Goal: Task Accomplishment & Management: Use online tool/utility

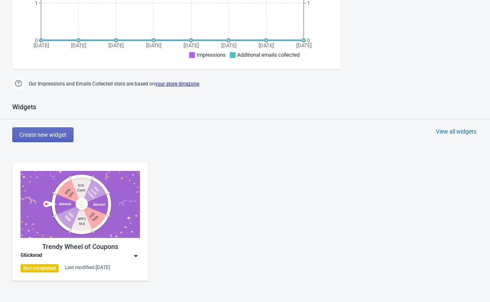
scroll to position [346, 0]
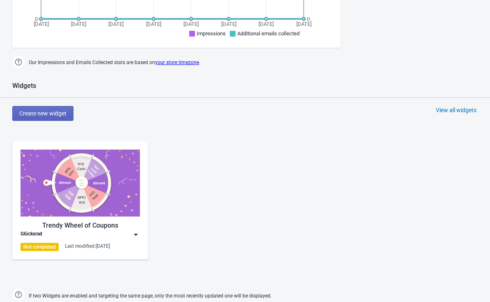
click at [120, 216] on img at bounding box center [81, 182] width 120 height 67
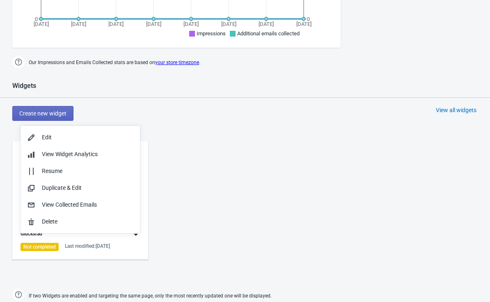
click at [38, 133] on div "Edit" at bounding box center [80, 137] width 106 height 9
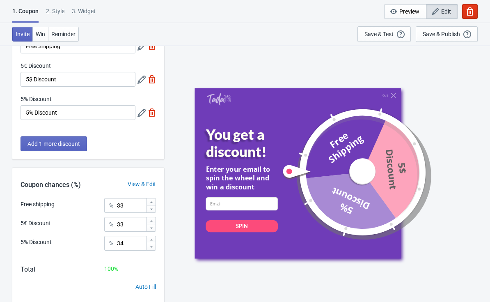
scroll to position [63, 0]
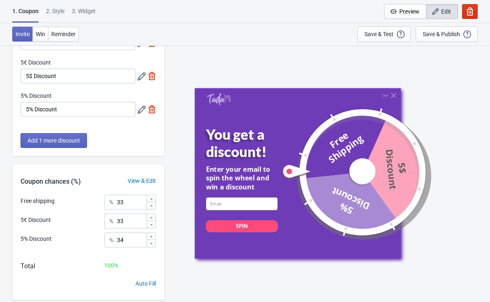
click at [248, 206] on input at bounding box center [242, 203] width 72 height 13
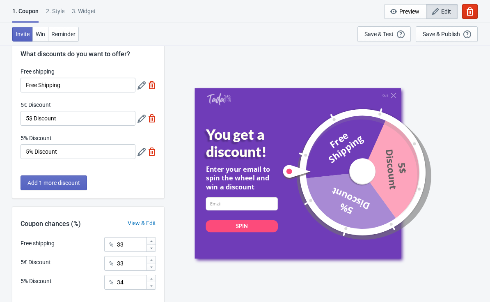
scroll to position [23, 0]
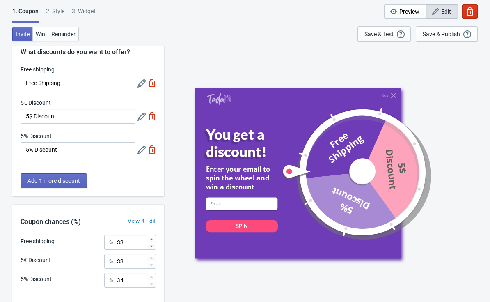
click at [44, 35] on span "Win" at bounding box center [40, 34] width 9 height 7
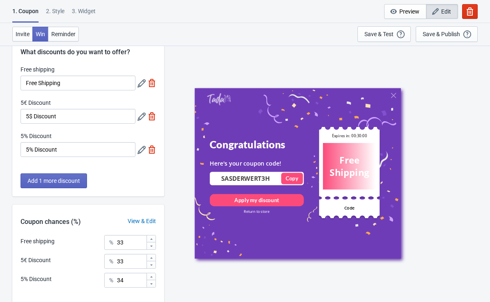
click at [71, 39] on button "Reminder" at bounding box center [63, 34] width 31 height 15
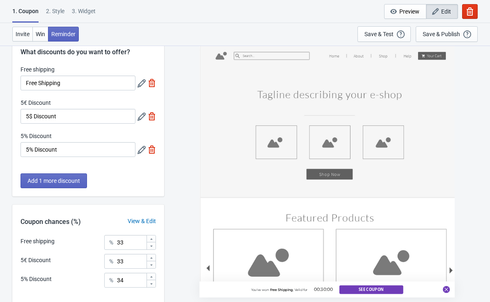
click at [37, 30] on button "Win" at bounding box center [40, 34] width 16 height 15
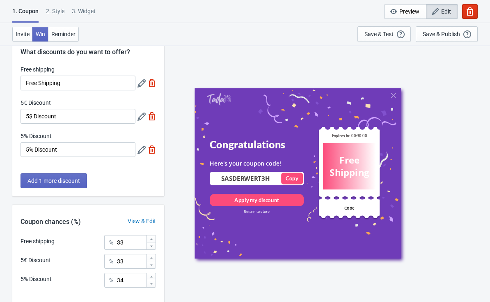
click at [53, 10] on div "2 . Style" at bounding box center [55, 14] width 18 height 14
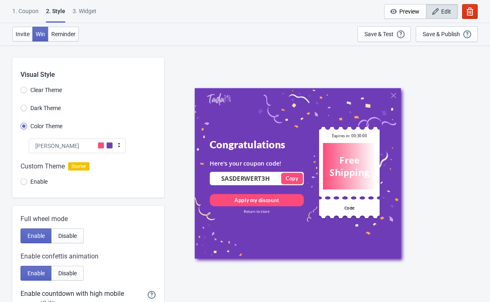
scroll to position [0, 0]
click at [93, 5] on div "1. Coupon 2 . Style 3. Widget 1. Coupon 2 . Style 3. Widget Cancel Widget Previ…" at bounding box center [245, 11] width 490 height 23
click at [93, 14] on div "3. Widget" at bounding box center [85, 14] width 24 height 14
select select "once"
select select "1"
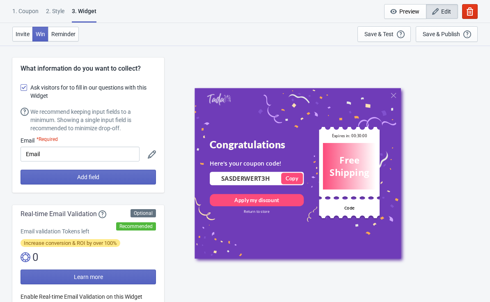
click at [21, 91] on label "Ask visitors for to fill in our questions with this Widget" at bounding box center [89, 92] width 136 height 20
click at [21, 91] on input "Ask visitors for to fill in our questions with this Widget" at bounding box center [21, 91] width 0 height 15
checkbox input "false"
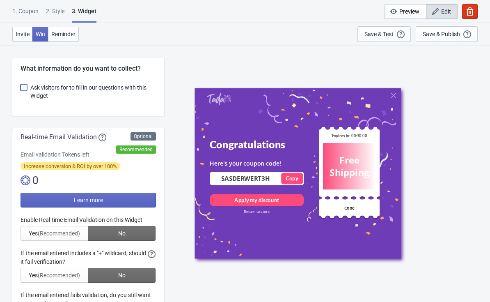
click at [21, 27] on button "Invite" at bounding box center [22, 34] width 21 height 15
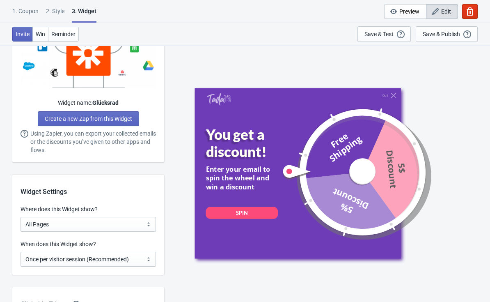
scroll to position [434, 0]
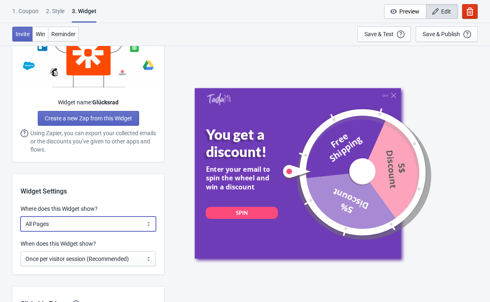
click at [135, 223] on select "All Pages All Product Pages All Blog Pages All Static Pages Specific Product(s)…" at bounding box center [89, 223] width 136 height 15
select select "homepageOnly"
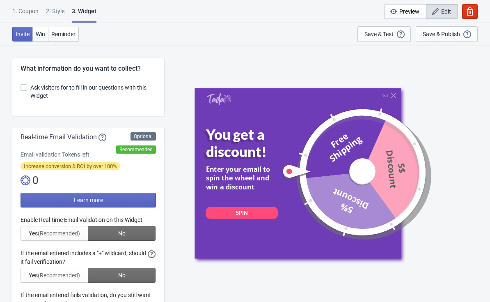
scroll to position [0, 0]
click at [23, 11] on div "1. Coupon" at bounding box center [25, 14] width 26 height 14
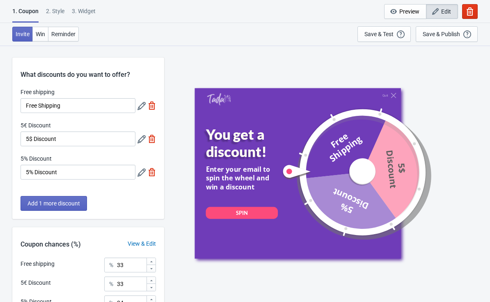
click at [378, 35] on div "Save & Test" at bounding box center [379, 34] width 29 height 7
click at [385, 32] on div "Save & Test" at bounding box center [379, 34] width 29 height 7
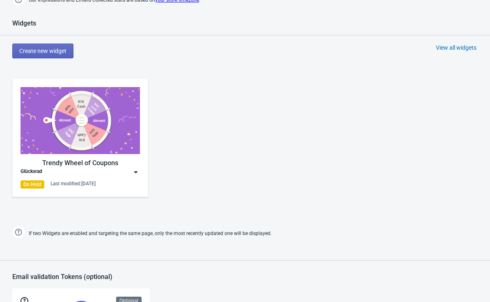
scroll to position [344, 0]
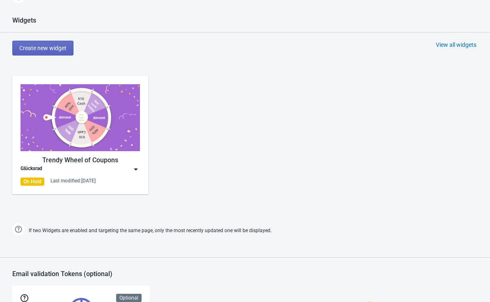
click at [133, 173] on img at bounding box center [136, 169] width 8 height 8
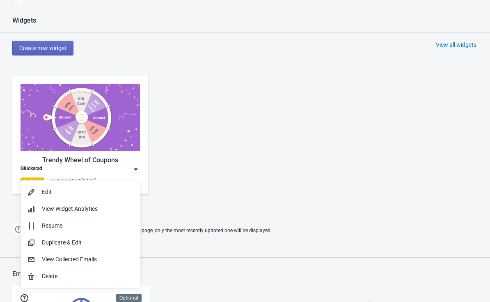
click at [36, 194] on div "Edit" at bounding box center [80, 192] width 106 height 9
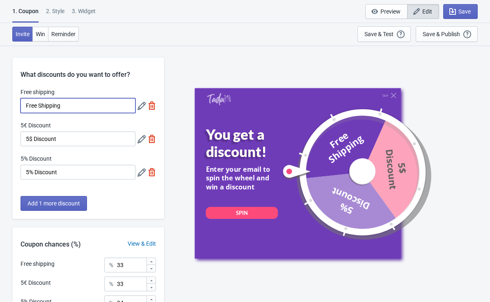
click at [75, 113] on input "Free Shipping" at bounding box center [78, 105] width 115 height 15
type input "F"
type input "I"
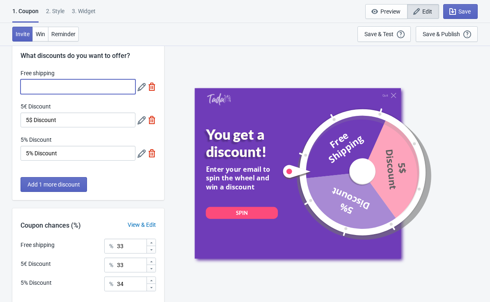
scroll to position [18, 0]
click at [152, 89] on div at bounding box center [147, 87] width 18 height 15
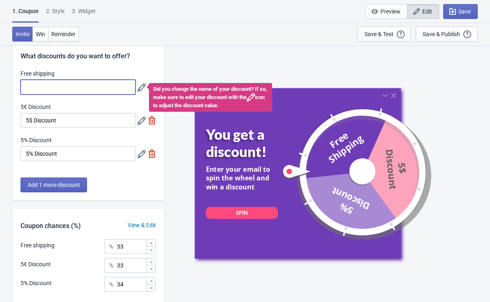
click at [95, 90] on input "Free shipping" at bounding box center [78, 87] width 115 height 15
click at [104, 117] on input "5$ Discount" at bounding box center [78, 120] width 115 height 15
click at [62, 92] on input "Free shipping" at bounding box center [78, 87] width 115 height 15
click at [99, 105] on div "5€ Discount" at bounding box center [78, 108] width 115 height 10
click at [161, 90] on div "Did you change the name of your discount? If so, make sure to edit your discoun…" at bounding box center [210, 97] width 123 height 29
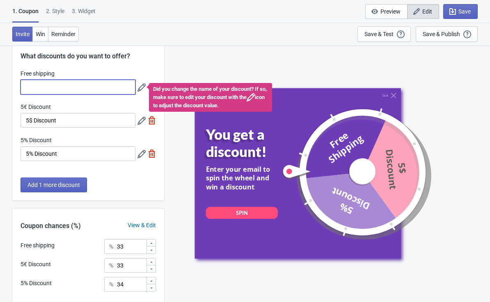
click at [133, 89] on input "Free shipping" at bounding box center [78, 87] width 115 height 15
click at [159, 90] on div "Did you change the name of your discount? If so, make sure to edit your discoun…" at bounding box center [210, 97] width 123 height 29
click at [168, 111] on div "Did you change the name of your discount? If so, make sure to edit your discoun…" at bounding box center [210, 97] width 123 height 29
click at [78, 86] on input "Free shipping" at bounding box center [78, 87] width 115 height 15
click at [139, 91] on icon at bounding box center [142, 87] width 8 height 8
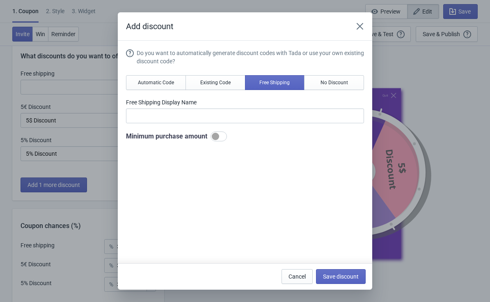
click at [194, 85] on button "Existing Code" at bounding box center [216, 82] width 60 height 15
type input "Your coupon name (5% OFF for example)"
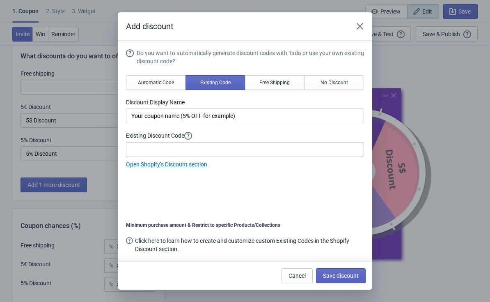
click at [141, 84] on span "Automatic Code" at bounding box center [156, 82] width 36 height 7
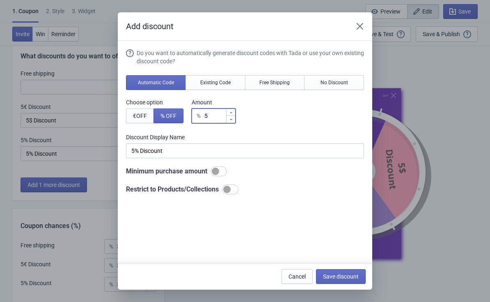
click at [226, 122] on input "5" at bounding box center [215, 115] width 22 height 15
click at [235, 109] on div at bounding box center [230, 112] width 9 height 7
type input "6"
type input "6% Discount"
click at [234, 110] on icon at bounding box center [231, 112] width 5 height 5
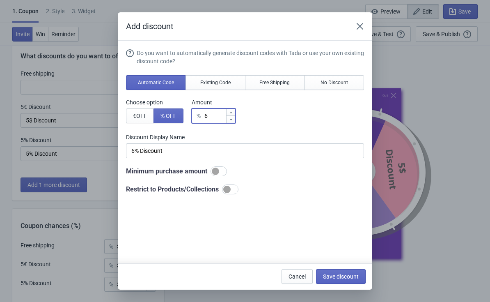
type input "7"
type input "7% Discount"
click at [234, 110] on icon at bounding box center [231, 112] width 5 height 5
type input "8"
type input "8% Discount"
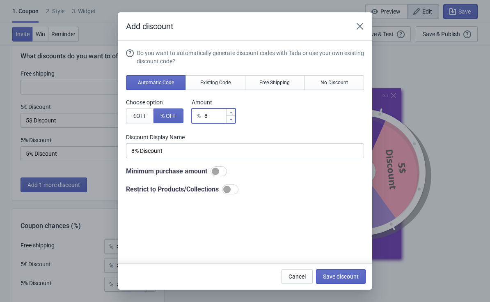
click at [234, 110] on icon at bounding box center [231, 112] width 5 height 5
type input "9"
type input "9% Discount"
type input "% Discount"
type input "1"
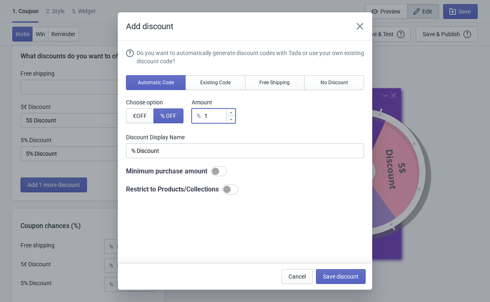
type input "1% Discount"
type input "10"
type input "10% Discount"
type input "10"
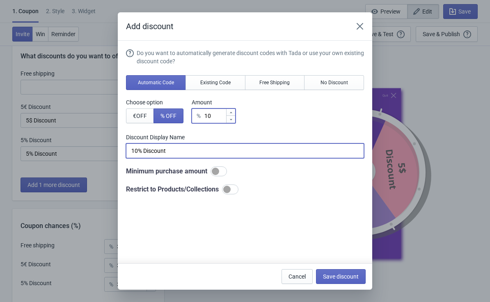
click at [163, 148] on input "10% Discount" at bounding box center [245, 150] width 238 height 15
type input "10% Rabatt"
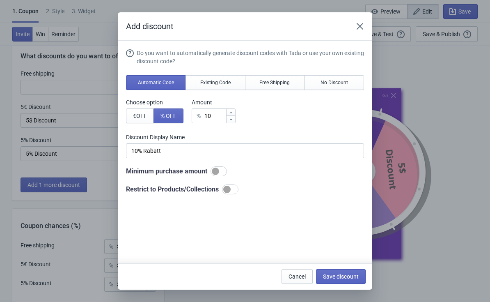
click at [334, 278] on span "Save discount" at bounding box center [341, 276] width 36 height 7
type input "10% Rabatt"
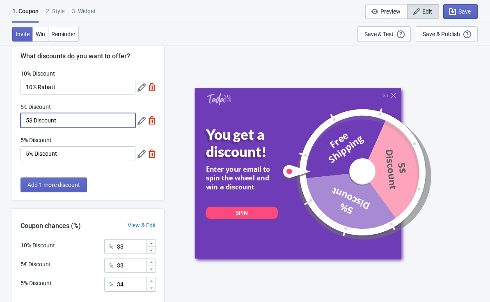
click at [134, 119] on input "5$ Discount" at bounding box center [78, 120] width 115 height 15
click at [140, 123] on icon at bounding box center [142, 121] width 8 height 8
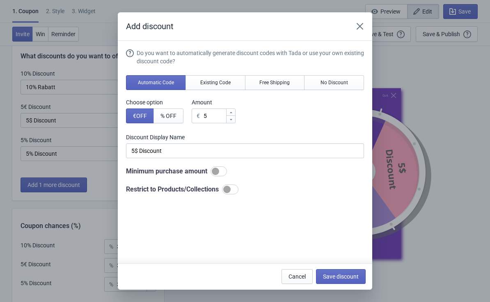
click at [167, 116] on span "% OFF" at bounding box center [169, 116] width 16 height 7
type input "5% Discount"
click at [216, 113] on input "5" at bounding box center [215, 115] width 22 height 15
type input "% Discount"
type input "1"
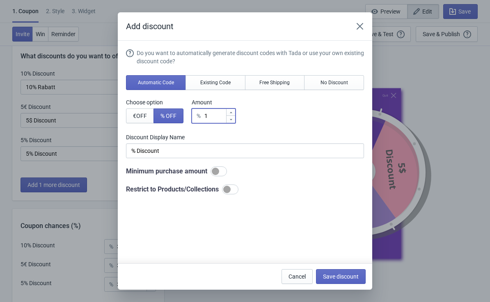
type input "1% Discount"
type input "15"
type input "15% Discount"
type input "15"
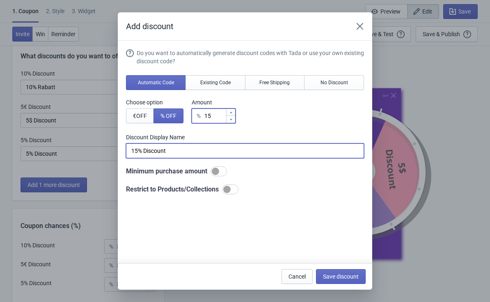
click at [174, 153] on input "15% Discount" at bounding box center [245, 150] width 238 height 15
type input "15% Rabatt"
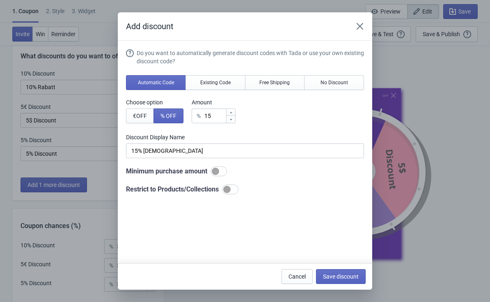
click at [338, 278] on span "Save discount" at bounding box center [341, 276] width 36 height 7
type input "15% Rabatt"
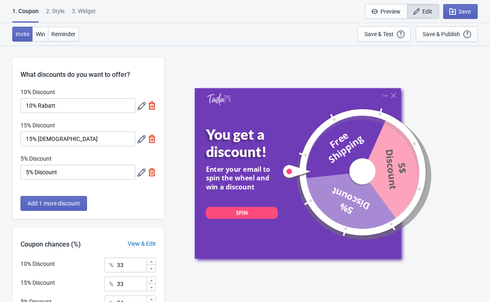
scroll to position [18, 0]
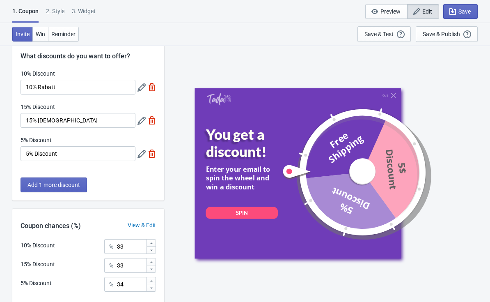
click at [141, 157] on icon at bounding box center [142, 154] width 8 height 8
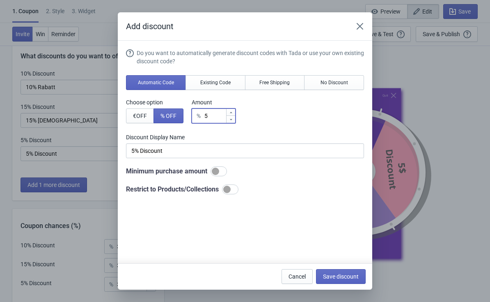
click at [218, 121] on input "5" at bounding box center [215, 115] width 22 height 15
type input "% Discount"
type input "2"
type input "2% Discount"
type input "20"
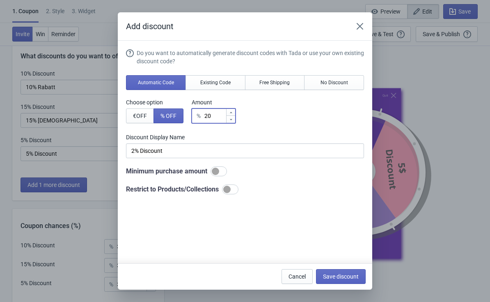
type input "20% Discount"
type input "20"
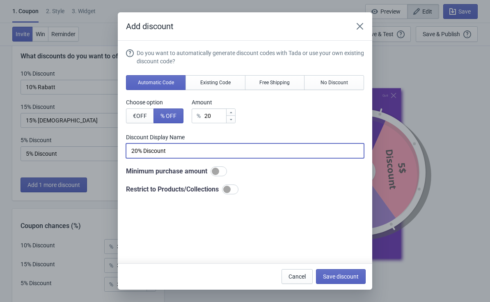
click at [170, 158] on input "20% Discount" at bounding box center [245, 150] width 238 height 15
type input "20% Rabatt"
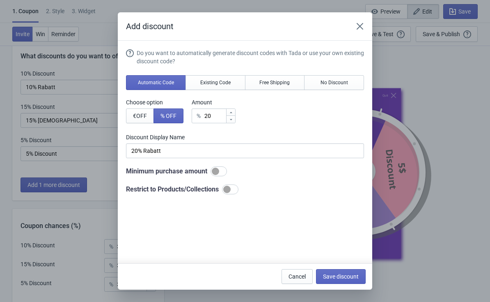
click at [348, 269] on button "Save discount" at bounding box center [341, 276] width 50 height 15
type input "20% Rabatt"
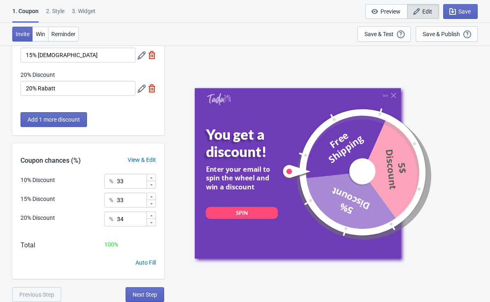
scroll to position [84, 0]
click at [139, 183] on input "33" at bounding box center [132, 181] width 30 height 15
type input "3"
type input "0"
click at [137, 203] on input "33" at bounding box center [132, 200] width 30 height 15
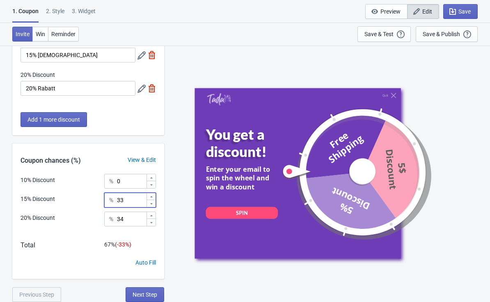
type input "3"
type input "0"
click at [132, 219] on input "34" at bounding box center [132, 219] width 30 height 15
type input "3"
type input "100"
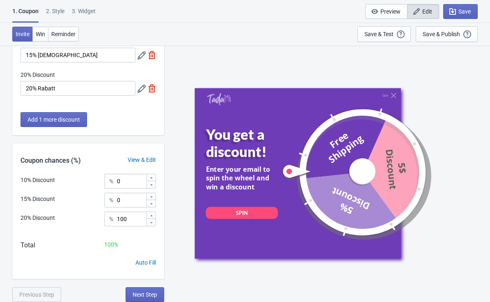
click at [139, 297] on span "Next Step" at bounding box center [145, 294] width 25 height 7
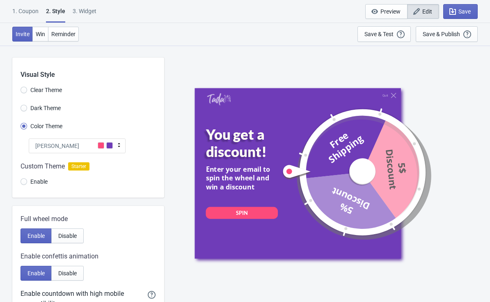
click at [26, 92] on input "Clear Theme" at bounding box center [24, 94] width 7 height 15
radio input "true"
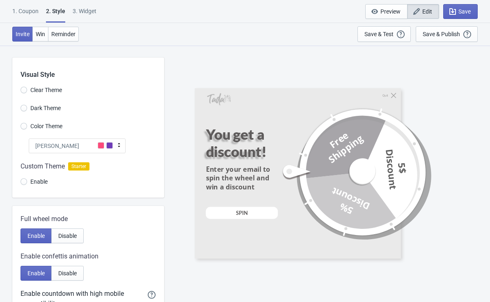
click at [25, 108] on input "Dark Theme" at bounding box center [24, 112] width 7 height 15
radio input "true"
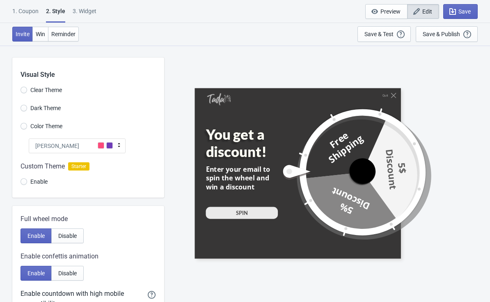
click at [23, 127] on input "Color Theme" at bounding box center [24, 130] width 7 height 15
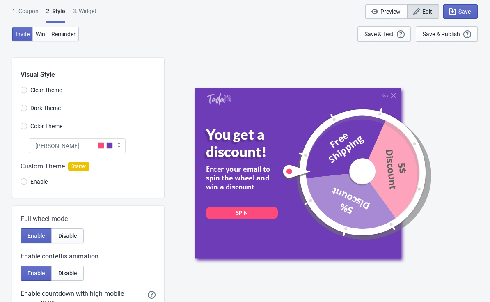
click at [115, 152] on div "Tada" at bounding box center [77, 145] width 97 height 15
radio input "true"
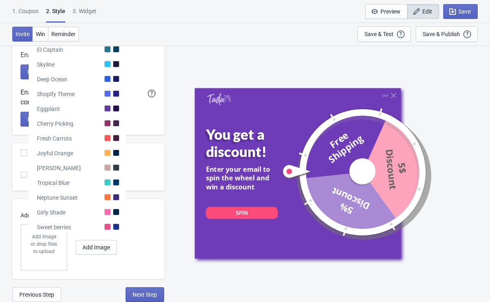
scroll to position [201, 0]
click at [465, 12] on span "Save" at bounding box center [465, 11] width 12 height 7
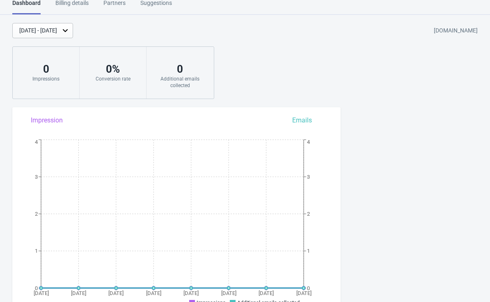
scroll to position [11, 0]
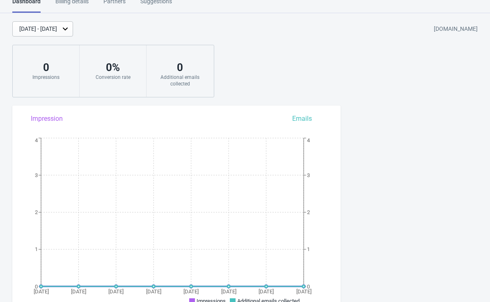
click at [71, 7] on div "Billing details" at bounding box center [71, 4] width 33 height 14
click at [70, 6] on div "Billing details" at bounding box center [71, 4] width 33 height 14
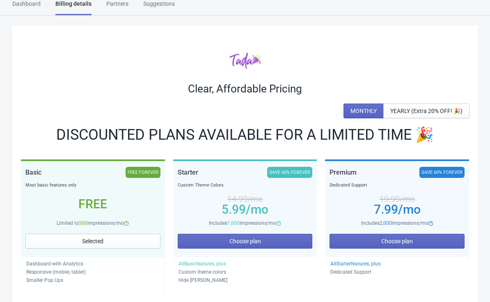
scroll to position [4, 0]
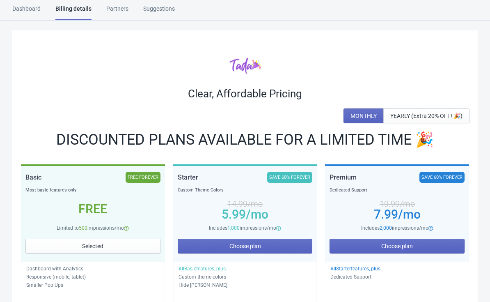
click at [25, 10] on div "Dashboard" at bounding box center [26, 12] width 28 height 14
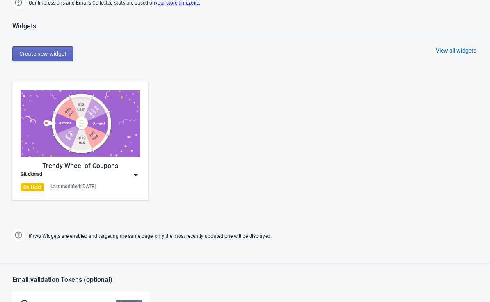
scroll to position [338, 0]
click at [129, 179] on div "Glücksrad" at bounding box center [81, 174] width 120 height 8
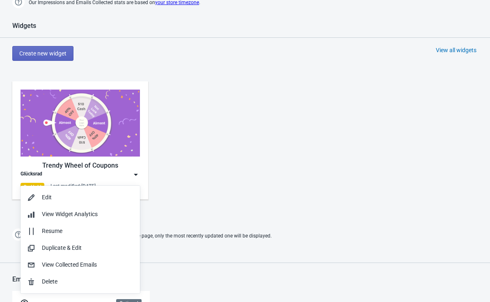
click at [40, 198] on div "Edit" at bounding box center [80, 197] width 106 height 9
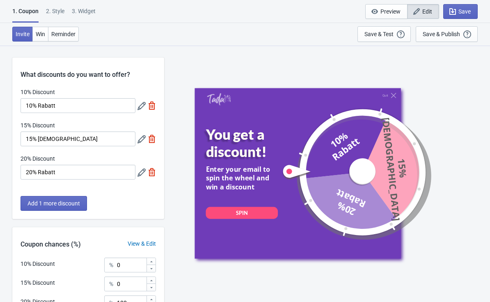
click at [58, 14] on div "2 . Style" at bounding box center [55, 14] width 18 height 14
click at [56, 12] on div "2 . Style" at bounding box center [55, 14] width 18 height 14
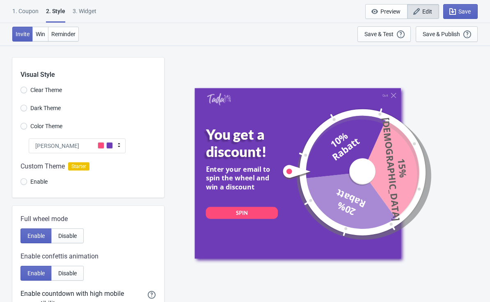
click at [60, 13] on div "2 . Style" at bounding box center [55, 15] width 19 height 16
click at [113, 145] on div "Tada" at bounding box center [77, 145] width 97 height 15
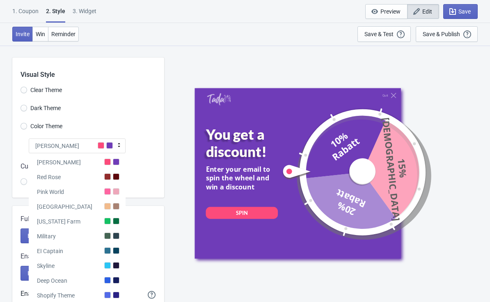
click at [109, 202] on div "Miami Beach" at bounding box center [77, 205] width 97 height 15
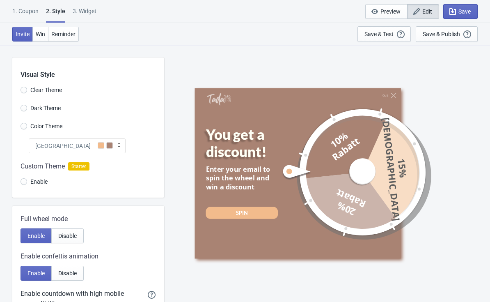
click at [30, 177] on div at bounding box center [88, 175] width 152 height 44
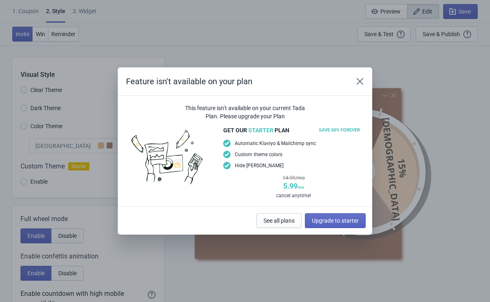
click at [362, 84] on icon "Close" at bounding box center [360, 81] width 8 height 8
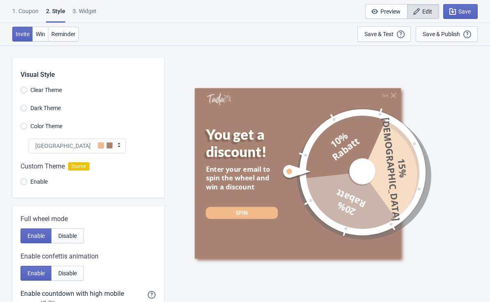
click at [69, 236] on span "Disable" at bounding box center [67, 235] width 18 height 7
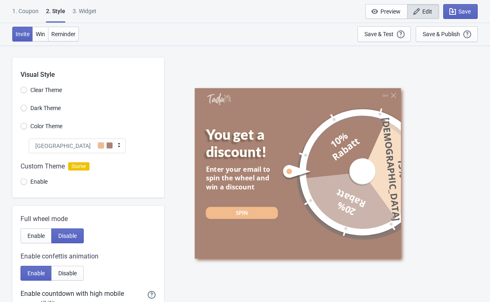
click at [40, 237] on span "Enable" at bounding box center [36, 235] width 17 height 7
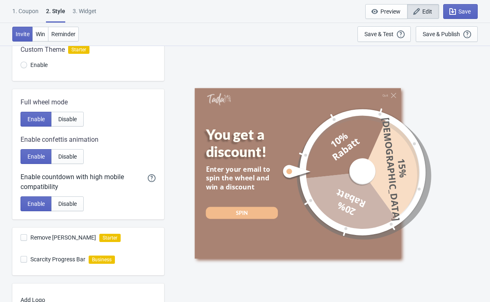
scroll to position [116, 0]
click at [74, 207] on span "Disable" at bounding box center [67, 204] width 18 height 7
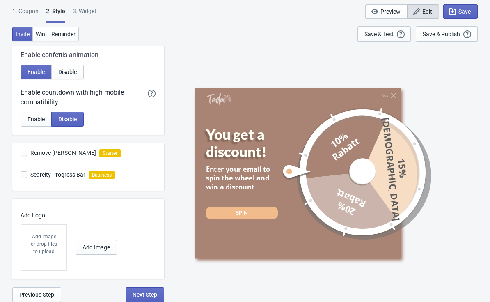
scroll to position [201, 0]
click at [87, 243] on button "Add Image" at bounding box center [96, 247] width 41 height 15
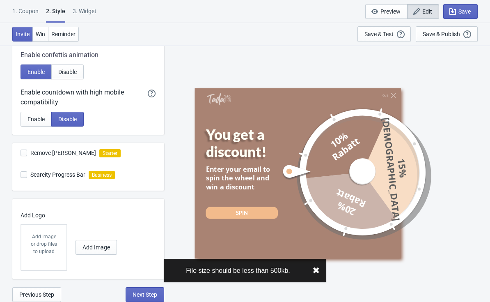
click at [90, 246] on span "Add Image" at bounding box center [97, 247] width 28 height 7
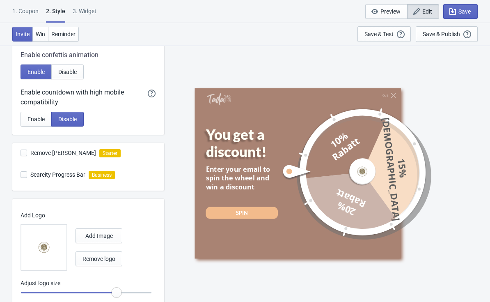
radio input "true"
type input "1.05"
radio input "true"
type input "1.1"
radio input "true"
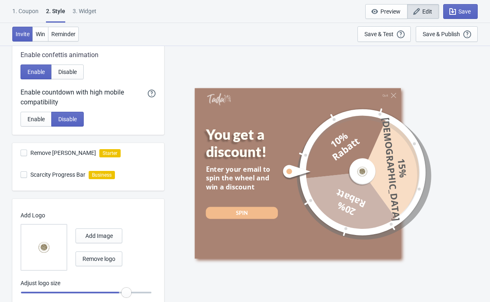
type input "1.15"
radio input "true"
type input "1.2"
radio input "true"
type input "1.25"
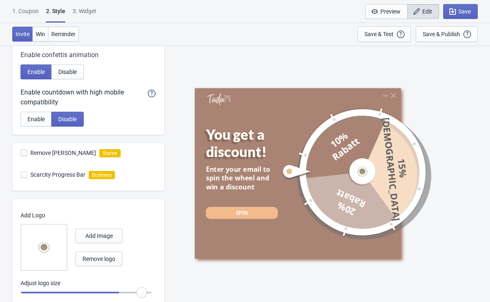
radio input "true"
type input "1.3"
click at [89, 237] on span "Add Image" at bounding box center [99, 235] width 28 height 7
click at [85, 238] on button "Add Image" at bounding box center [99, 235] width 47 height 15
radio input "true"
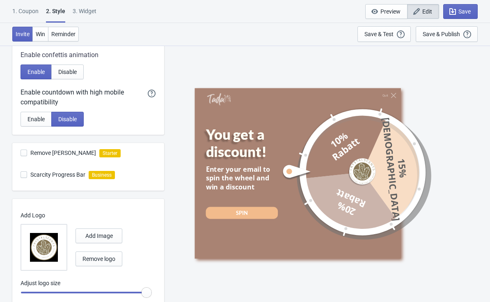
type input "1.25"
radio input "true"
type input "1.2"
radio input "true"
type input "1.15"
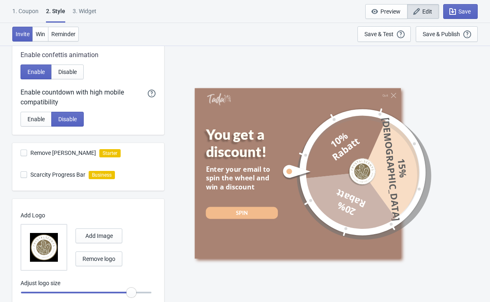
radio input "true"
type input "1.1"
radio input "true"
type input "1.15"
radio input "true"
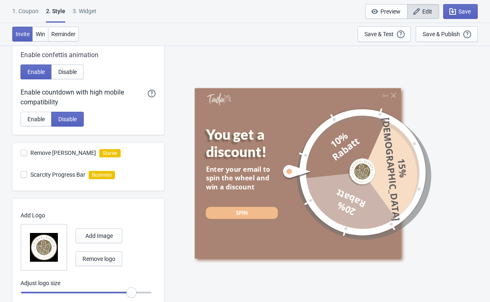
type input "1.1"
radio input "true"
type input "1.05"
radio input "true"
type input "1"
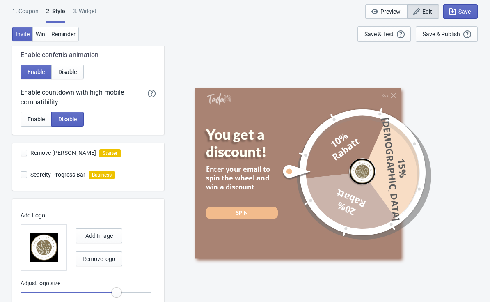
radio input "true"
type input "1.05"
radio input "true"
type input "1.1"
radio input "true"
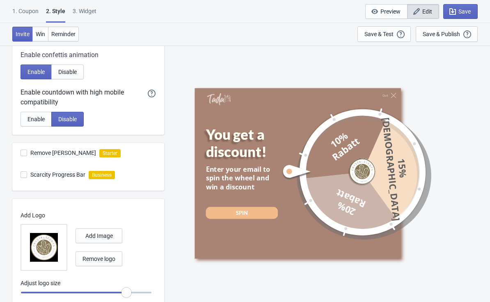
type input "1.15"
radio input "true"
type input "1.2"
radio input "true"
type input "1.25"
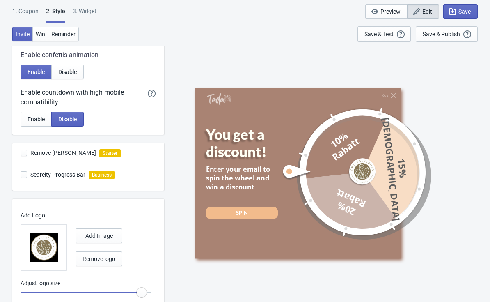
radio input "true"
type input "1.2"
radio input "true"
type input "1.15"
radio input "true"
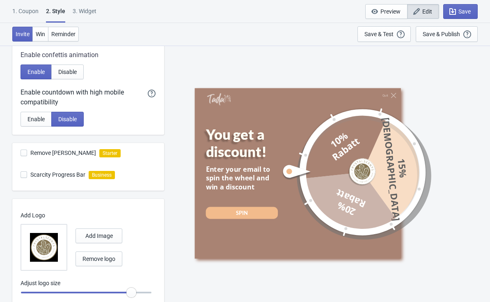
type input "1.1"
radio input "true"
type input "1.15"
click at [93, 236] on span "Add Image" at bounding box center [99, 235] width 28 height 7
radio input "true"
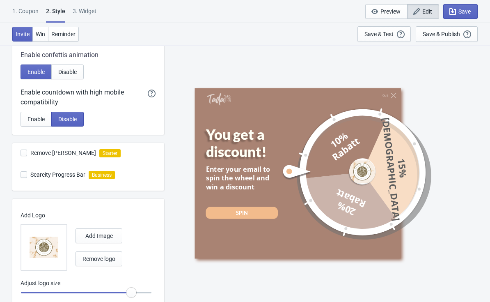
type input "1.2"
radio input "true"
type input "1.25"
radio input "true"
type input "1.3"
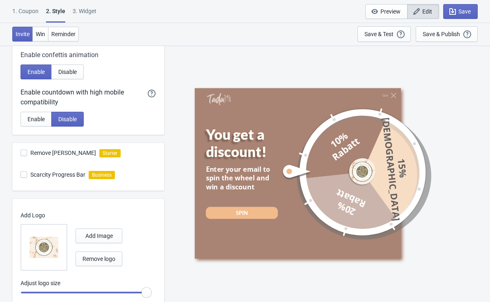
click at [58, 248] on img at bounding box center [44, 247] width 29 height 29
click at [0, 0] on input "file" at bounding box center [0, 0] width 0 height 0
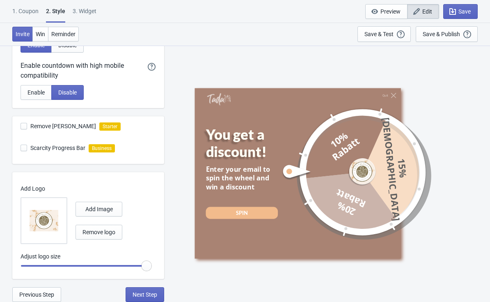
scroll to position [228, 0]
click at [146, 294] on span "Next Step" at bounding box center [145, 294] width 25 height 7
select select "homepageOnly"
select select "once"
select select "1"
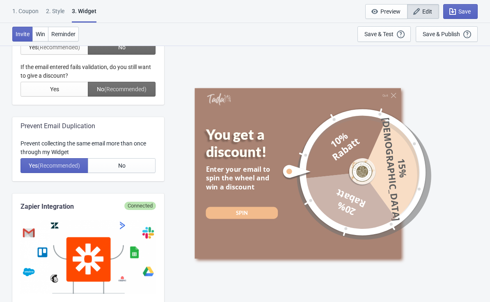
scroll to position [0, 0]
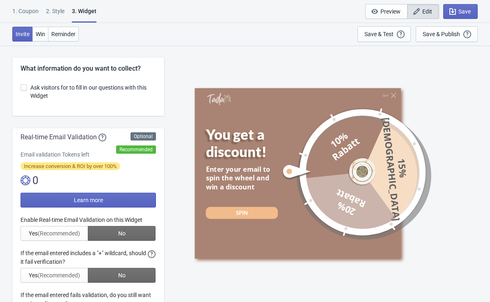
click at [45, 38] on button "Win" at bounding box center [40, 34] width 16 height 15
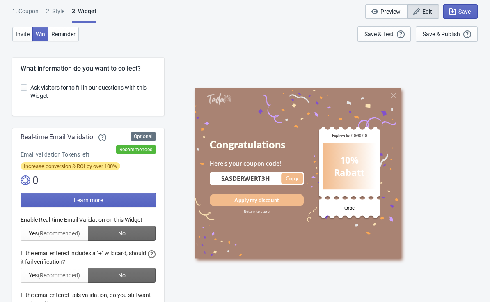
click at [23, 33] on span "Invite" at bounding box center [23, 34] width 14 height 7
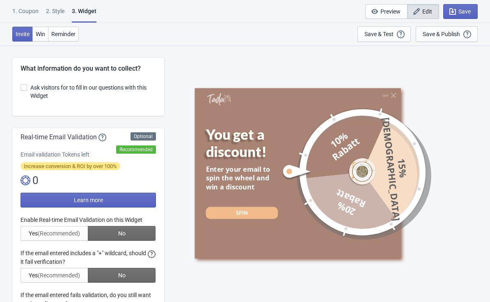
click at [43, 35] on span "Win" at bounding box center [40, 34] width 9 height 7
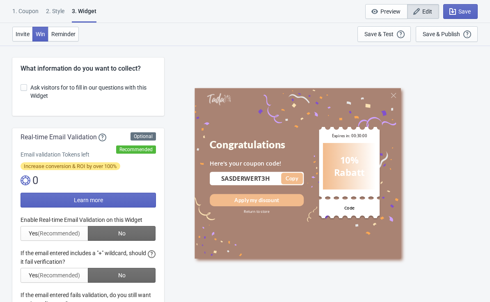
click at [23, 34] on span "Invite" at bounding box center [23, 34] width 14 height 7
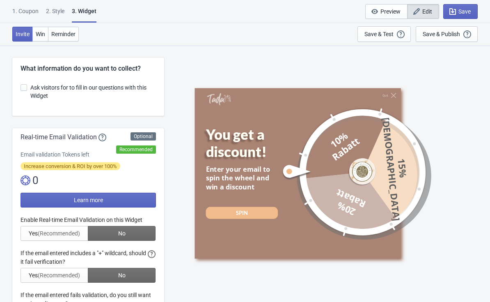
click at [58, 16] on div "2 . Style" at bounding box center [55, 14] width 18 height 14
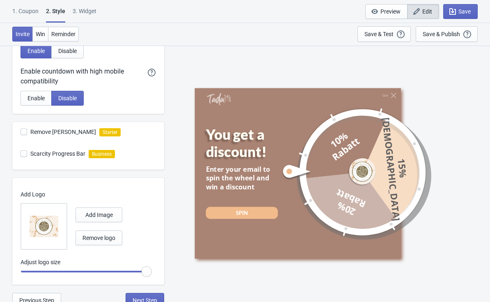
scroll to position [226, 0]
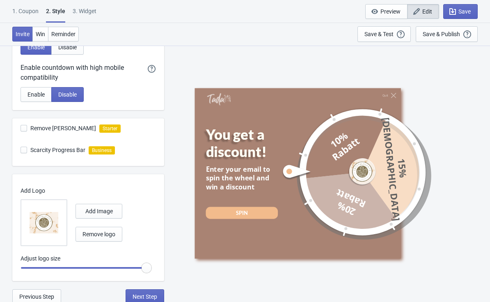
click at [21, 8] on div "1. Coupon" at bounding box center [25, 14] width 26 height 14
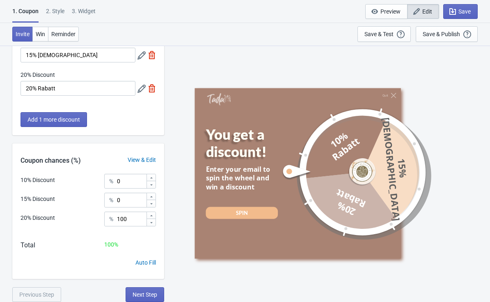
scroll to position [84, 0]
click at [45, 37] on span "Win" at bounding box center [40, 34] width 9 height 7
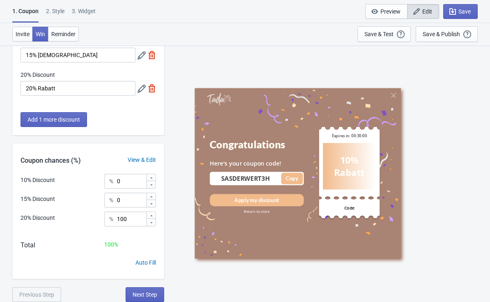
click at [270, 144] on div "Congratulations" at bounding box center [257, 144] width 94 height 12
click at [69, 34] on span "Reminder" at bounding box center [63, 34] width 24 height 7
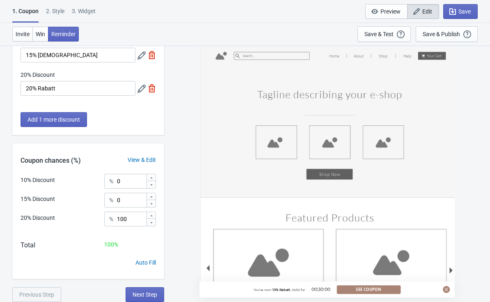
click at [366, 289] on button "See Coupon" at bounding box center [369, 289] width 64 height 9
click at [423, 10] on span "Edit" at bounding box center [428, 11] width 10 height 7
click at [60, 17] on div "2 . Style" at bounding box center [55, 14] width 18 height 14
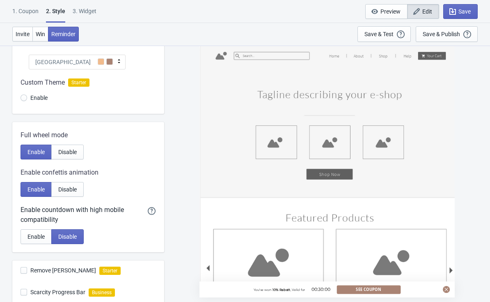
scroll to position [0, 0]
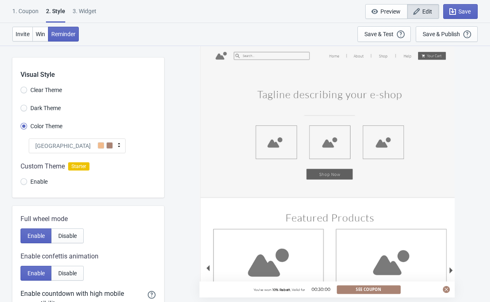
click at [80, 14] on div "3. Widget" at bounding box center [85, 14] width 24 height 14
select select "homepageOnly"
select select "once"
select select "1"
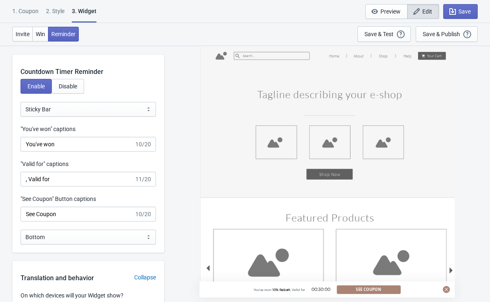
scroll to position [745, 0]
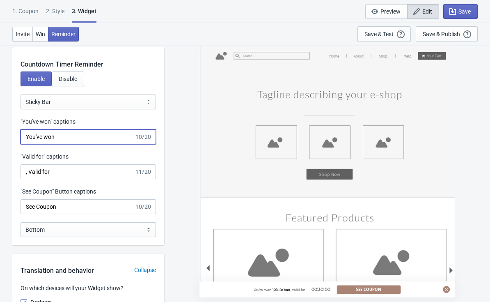
click at [63, 138] on input "You've won" at bounding box center [78, 136] width 114 height 15
type input "Y"
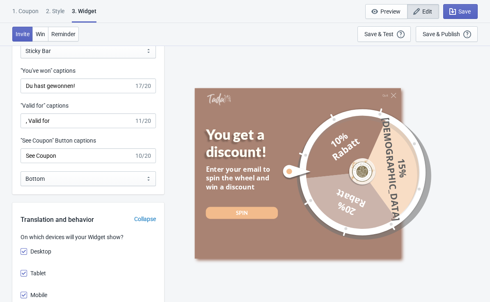
scroll to position [799, 0]
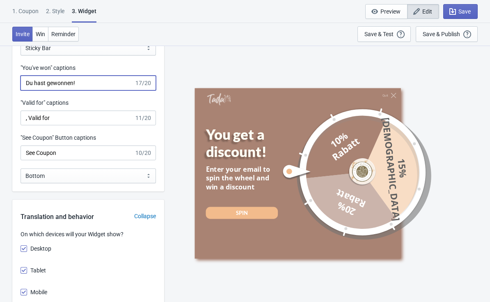
type input "Du hast gewonnen!"
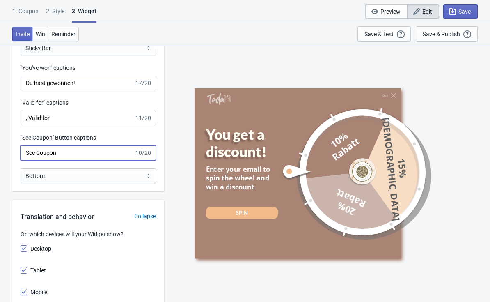
click at [66, 153] on input "See Coupon" at bounding box center [78, 152] width 114 height 15
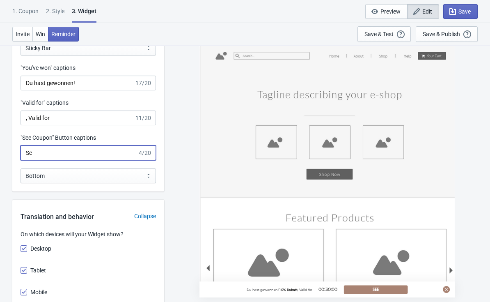
type input "S"
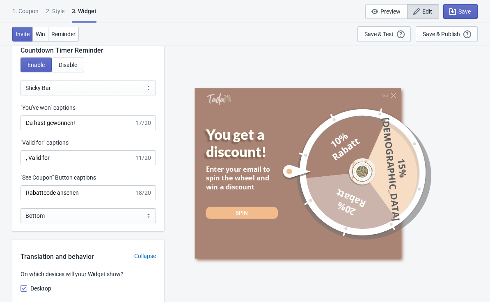
scroll to position [764, 0]
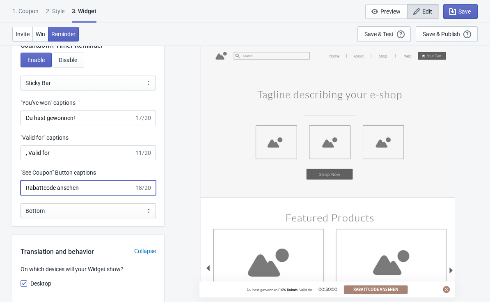
type input "Rabattcode ansehen"
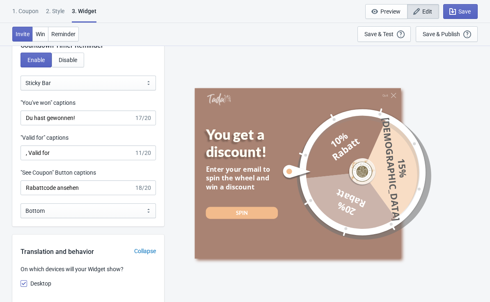
click at [455, 143] on div "Quit You get a discount! Enter your email to spin the wheel and win a discount …" at bounding box center [327, 173] width 265 height 170
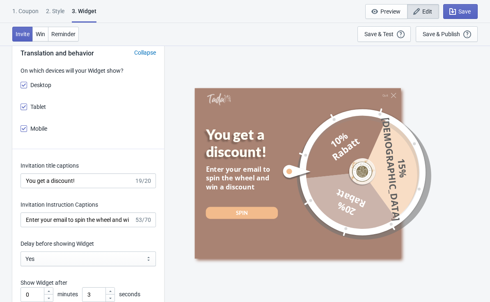
scroll to position [963, 0]
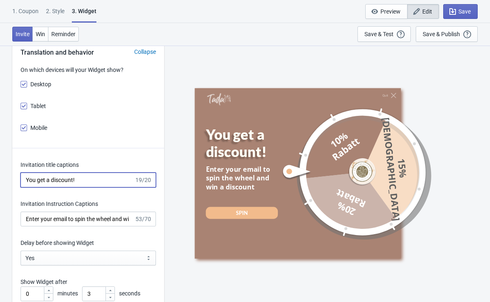
click at [89, 186] on input "You get a discount!" at bounding box center [78, 179] width 114 height 15
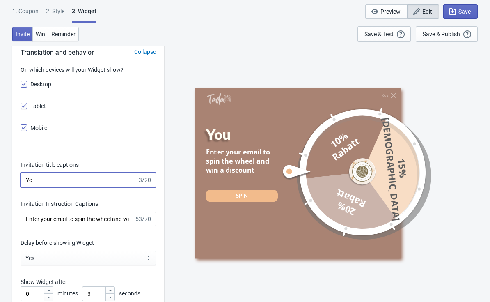
type input "Y"
type input "I"
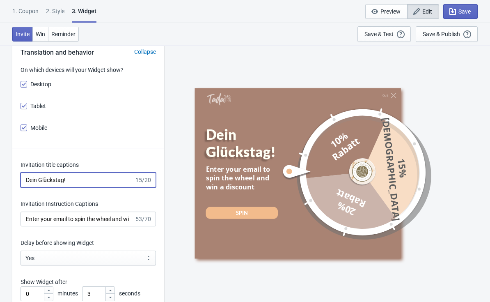
type input "Dein Glückstag!"
click at [115, 224] on input "Enter your email to spin the wheel and win a discount" at bounding box center [78, 219] width 114 height 15
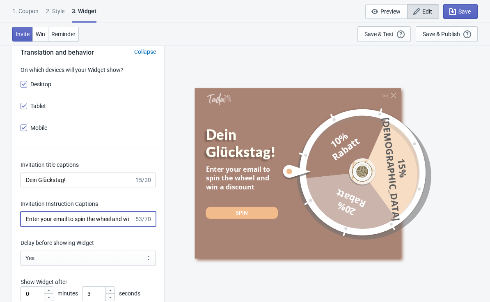
click at [120, 222] on input "Enter your email to spin the wheel and win a discount" at bounding box center [78, 219] width 114 height 15
click at [119, 218] on input "Enter your email to spin the wheel and win a discount" at bounding box center [78, 219] width 114 height 15
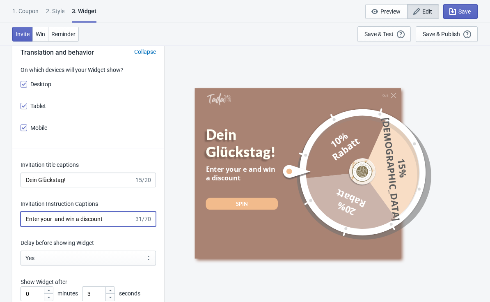
click at [119, 222] on input "Enter your and win a discount" at bounding box center [78, 219] width 114 height 15
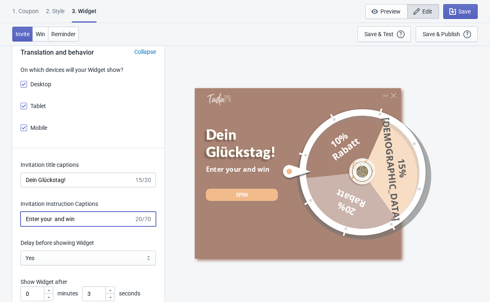
type input "Enter your"
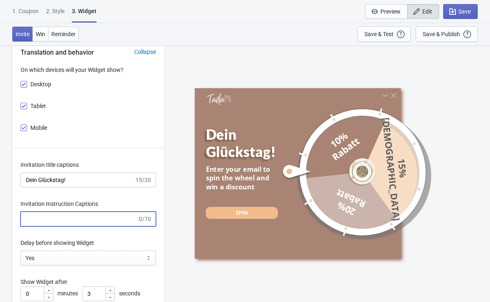
type input "S"
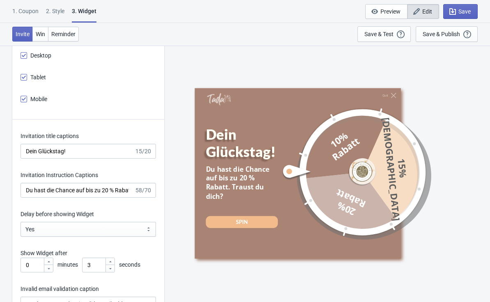
scroll to position [993, 0]
click at [85, 191] on input "Du hast die Chance auf bis zu 20 % Rabatt. Traust du dich?" at bounding box center [78, 189] width 114 height 15
type input "Du hast die Chance auf bis zu 20 % Rabatt. Traust du dich?"
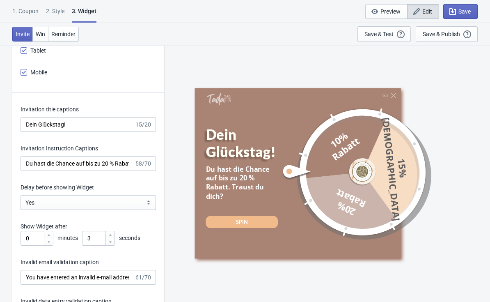
scroll to position [1043, 0]
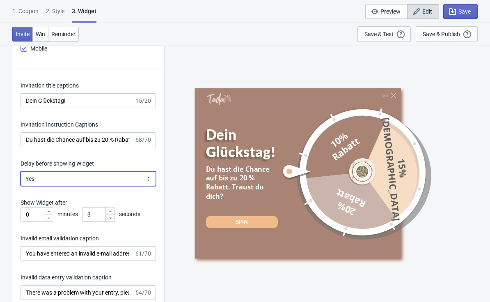
click at [34, 178] on select "Yes No" at bounding box center [89, 178] width 136 height 15
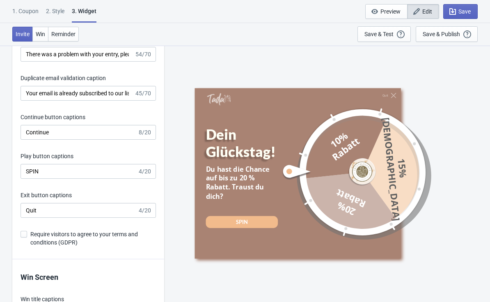
scroll to position [1293, 0]
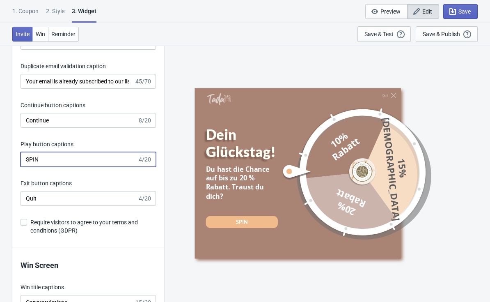
click at [46, 157] on input "SPIN" at bounding box center [79, 159] width 117 height 15
type input "S"
type input "Jetzt gewinnen!"
click at [46, 198] on input "Quit" at bounding box center [79, 198] width 117 height 15
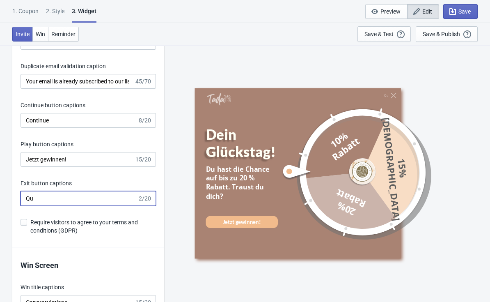
type input "Q"
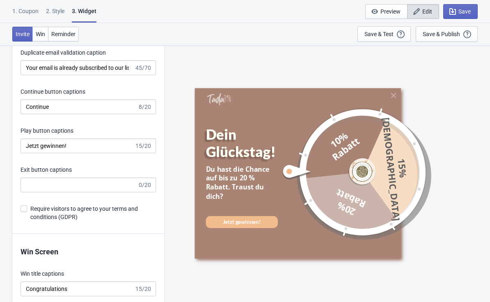
scroll to position [1300, 0]
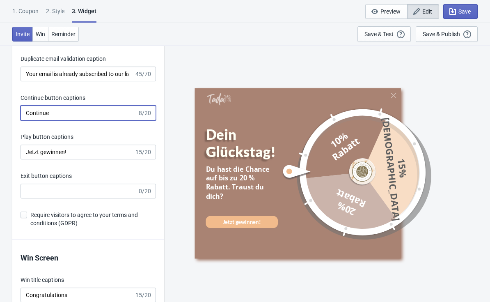
click at [63, 108] on input "Continue" at bounding box center [79, 113] width 117 height 15
type input "C"
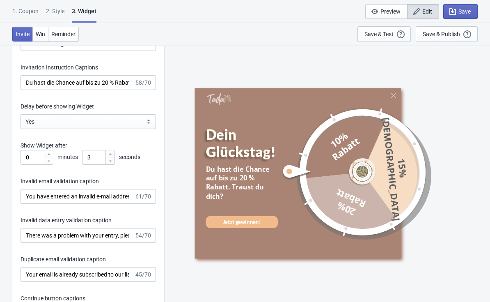
scroll to position [1099, 0]
type input "Fortfahren"
click at [68, 87] on input "Du hast die Chance auf bis zu 20 % Rabatt. Traust du dich?" at bounding box center [78, 83] width 114 height 15
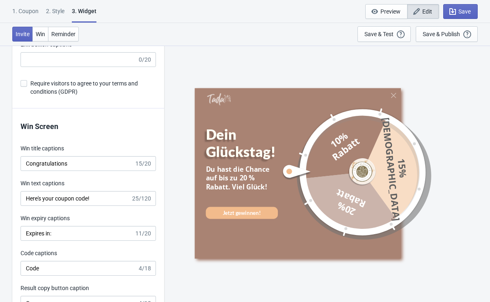
scroll to position [1439, 0]
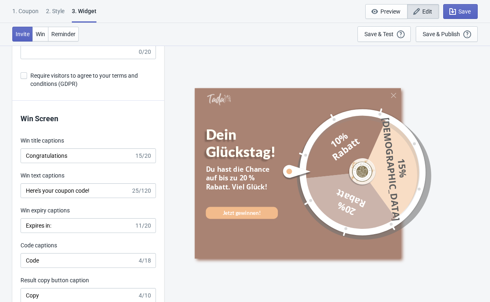
type input "Du hast die Chance auf bis zu 20 % Rabatt. Viel Glück!"
click at [75, 157] on input "Congratulations" at bounding box center [78, 155] width 114 height 15
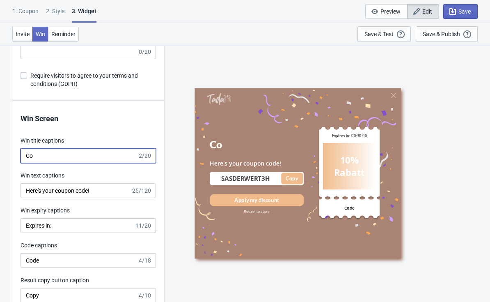
type input "C"
type input "Du Glückspilz!"
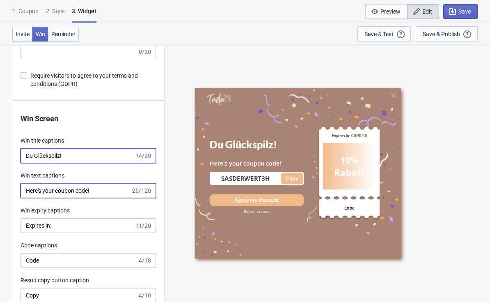
click at [102, 196] on input "Here's your coupon code!" at bounding box center [76, 190] width 110 height 15
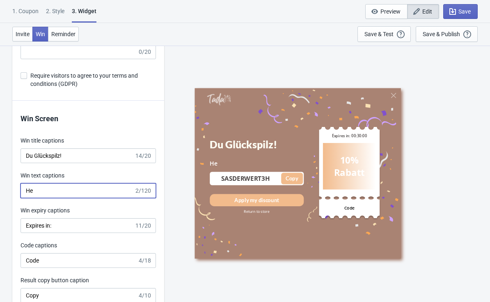
type input "H"
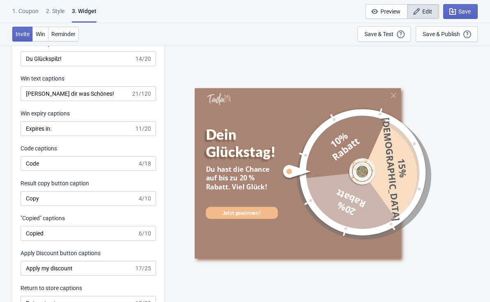
scroll to position [1538, 0]
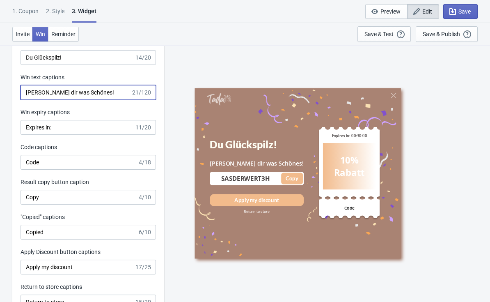
type input "Gönn dir was Schönes!"
click at [38, 127] on input "Expires in:" at bounding box center [78, 127] width 114 height 15
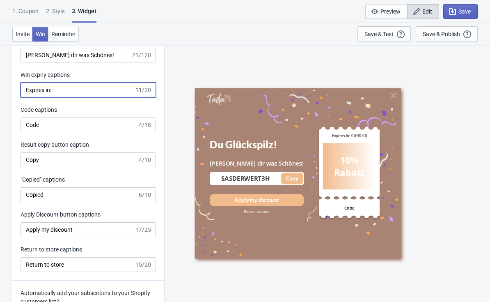
scroll to position [1575, 0]
click at [62, 90] on input "Expires in:" at bounding box center [78, 89] width 114 height 15
type input "E"
click at [46, 163] on input "Copy" at bounding box center [79, 159] width 117 height 15
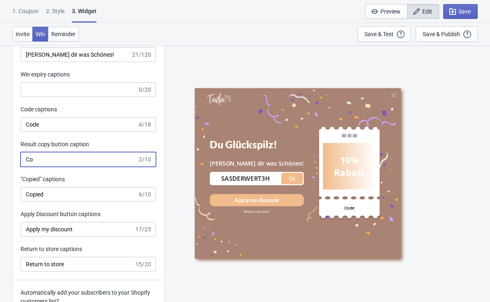
type input "C"
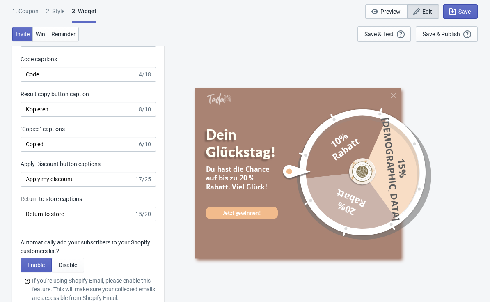
scroll to position [1629, 0]
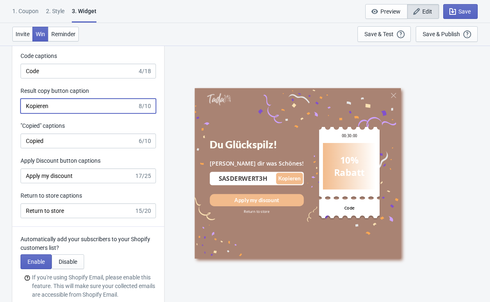
type input "Kopieren"
click at [48, 145] on input "Copied" at bounding box center [79, 140] width 117 height 15
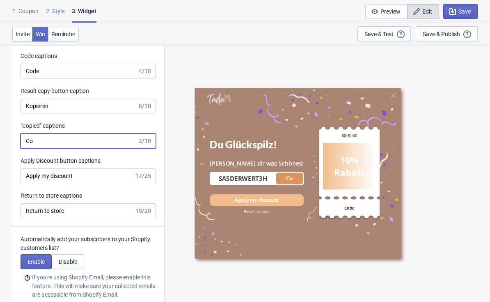
type input "C"
type input "Kopiert"
click at [82, 191] on label "Return to store captions" at bounding box center [52, 195] width 62 height 8
click at [82, 203] on input "Return to store" at bounding box center [78, 210] width 114 height 15
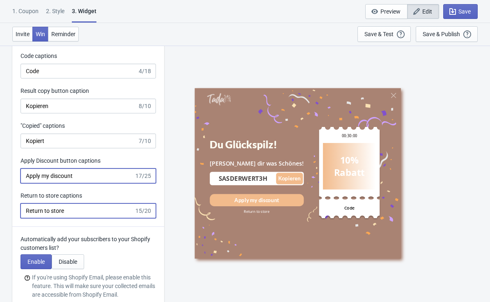
click at [77, 181] on input "Apply my discount" at bounding box center [78, 175] width 114 height 15
type input "A"
type input "Meinen Rabatt anwenden"
click at [68, 217] on input "Return to store" at bounding box center [78, 210] width 114 height 15
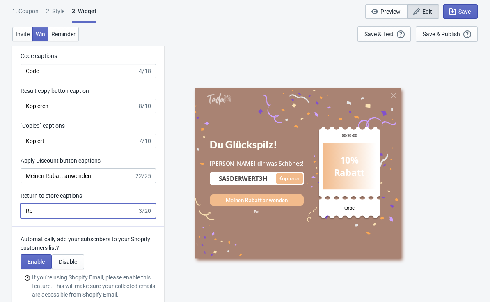
type input "R"
type input "Zurück zum Shop"
click at [42, 67] on input "Code" at bounding box center [79, 71] width 117 height 15
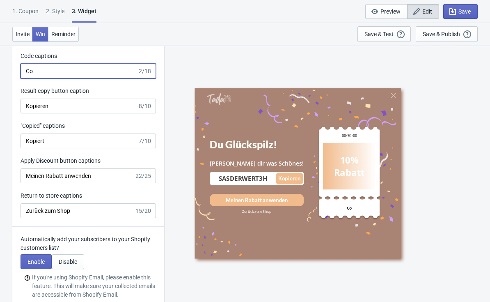
type input "C"
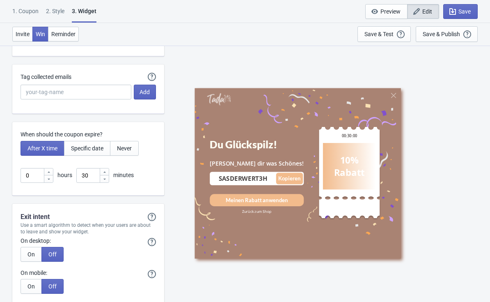
scroll to position [1888, 0]
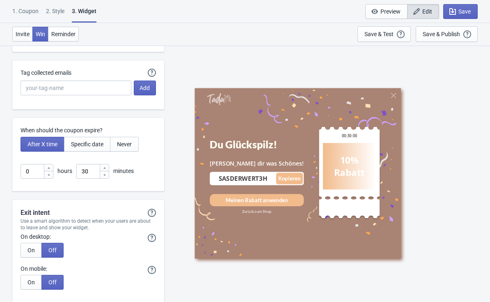
click at [125, 147] on span "Never" at bounding box center [124, 144] width 15 height 7
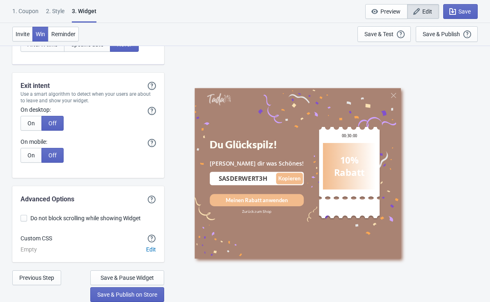
scroll to position [1962, 0]
click at [66, 32] on span "Reminder" at bounding box center [63, 34] width 24 height 7
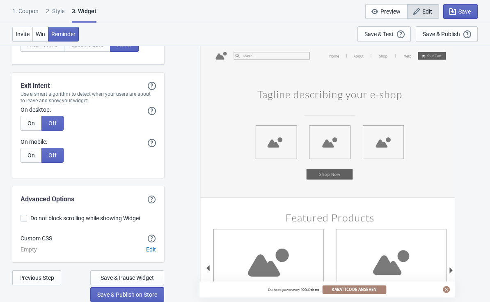
click at [38, 33] on span "Win" at bounding box center [40, 34] width 9 height 7
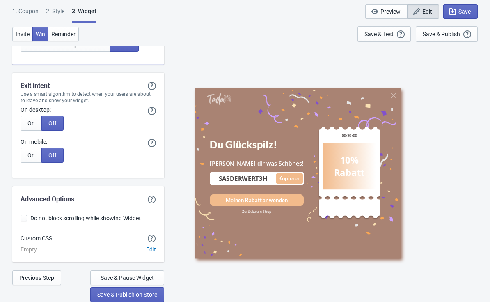
click at [27, 38] on button "Invite" at bounding box center [22, 34] width 21 height 15
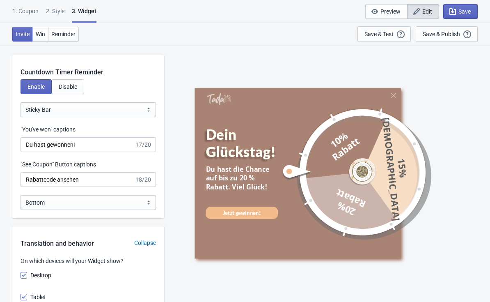
scroll to position [736, 0]
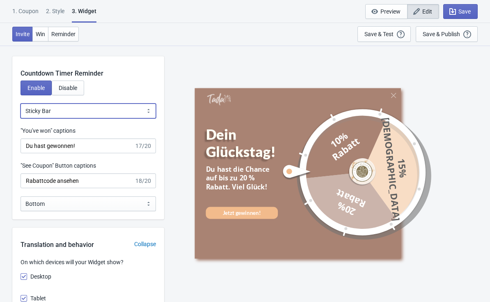
click at [27, 107] on select "Bubble Sticky Bar" at bounding box center [89, 110] width 136 height 15
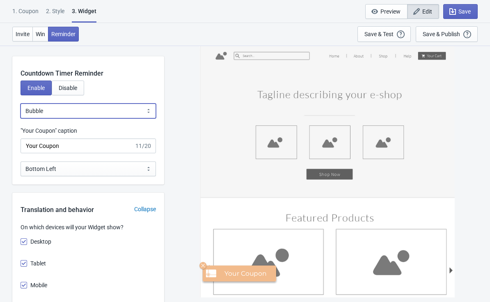
click at [34, 110] on select "Bubble Sticky Bar" at bounding box center [89, 110] width 136 height 15
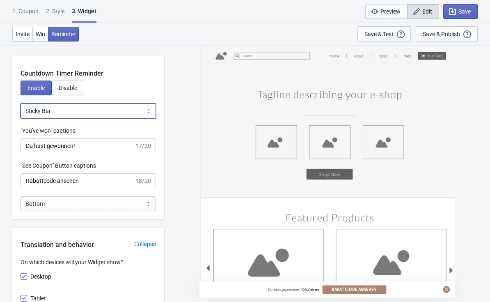
click at [32, 110] on select "Bubble Sticky Bar" at bounding box center [89, 110] width 136 height 15
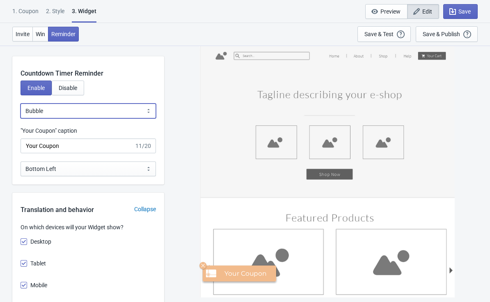
click at [37, 108] on select "Bubble Sticky Bar" at bounding box center [89, 110] width 136 height 15
select select "1"
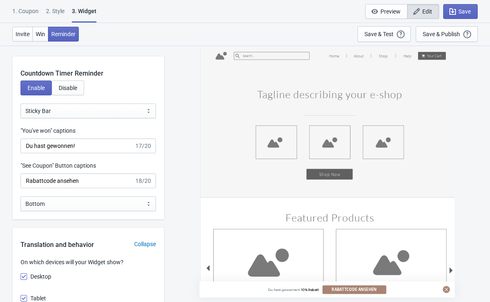
click at [66, 87] on span "Disable" at bounding box center [68, 88] width 18 height 7
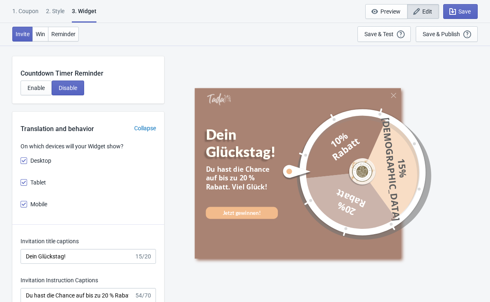
click at [42, 28] on button "Win" at bounding box center [40, 34] width 16 height 15
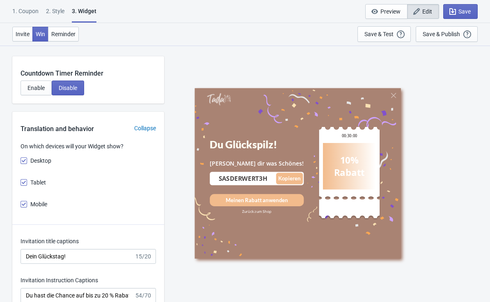
click at [63, 34] on span "Reminder" at bounding box center [63, 34] width 24 height 7
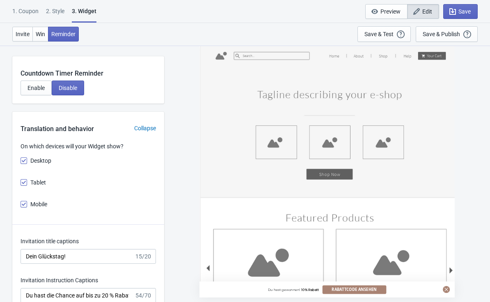
click at [36, 31] on button "Win" at bounding box center [40, 34] width 16 height 15
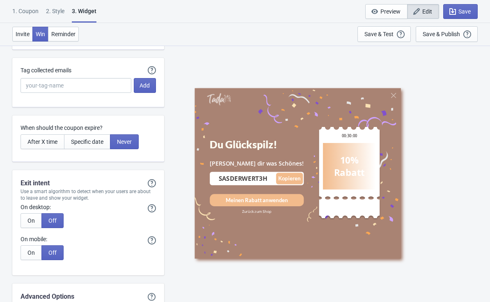
scroll to position [1740, 0]
click at [138, 92] on button "Add" at bounding box center [145, 85] width 22 height 15
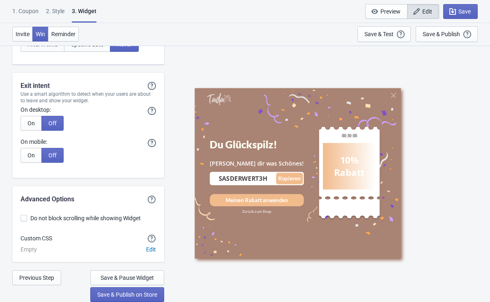
scroll to position [1846, 0]
click at [144, 275] on span "Save & Pause Widget" at bounding box center [127, 277] width 53 height 7
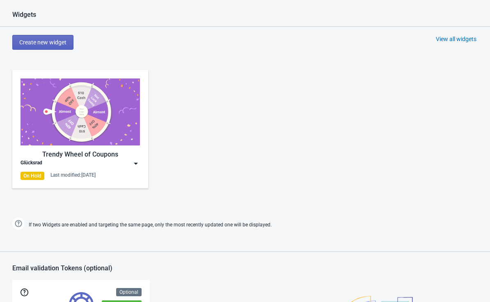
scroll to position [350, 0]
click at [132, 165] on img at bounding box center [136, 163] width 8 height 8
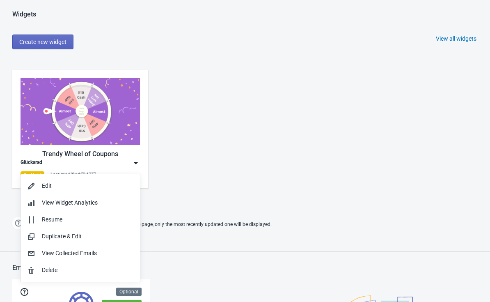
click at [43, 183] on div "Edit" at bounding box center [88, 186] width 92 height 9
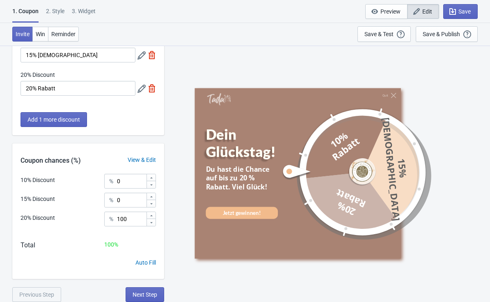
scroll to position [84, 0]
click at [58, 9] on div "2 . Style" at bounding box center [55, 14] width 18 height 14
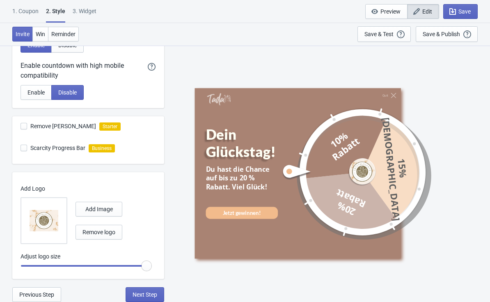
scroll to position [228, 0]
click at [85, 12] on div "3. Widget" at bounding box center [85, 14] width 24 height 14
select select "homepageOnly"
select select "once"
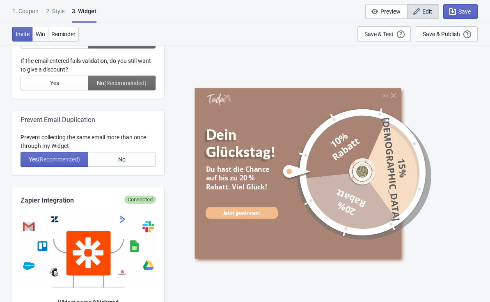
scroll to position [233, 0]
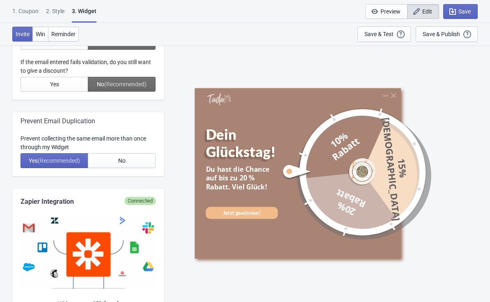
click at [111, 83] on div at bounding box center [89, 37] width 136 height 109
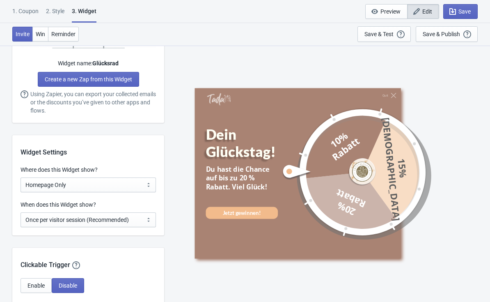
scroll to position [490, 0]
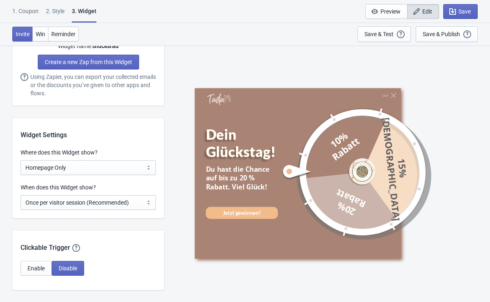
click at [32, 266] on span "Enable" at bounding box center [36, 268] width 17 height 7
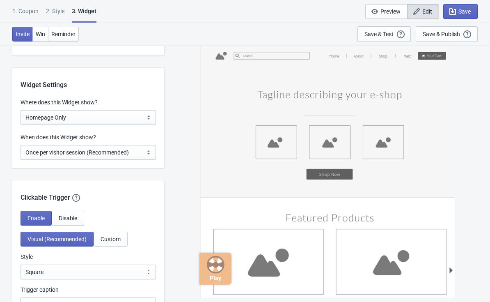
scroll to position [552, 0]
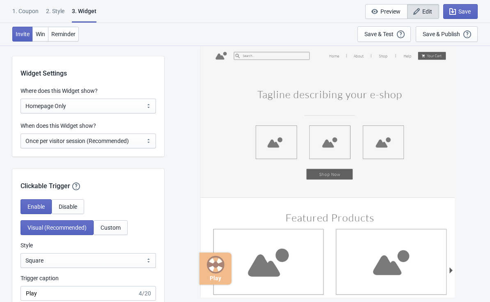
click at [113, 227] on span "Custom" at bounding box center [111, 227] width 20 height 7
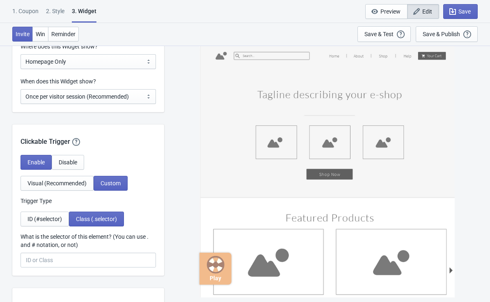
scroll to position [600, 0]
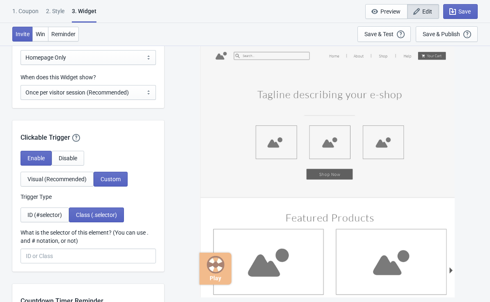
click at [36, 182] on span "Visual (Recommended)" at bounding box center [57, 179] width 59 height 7
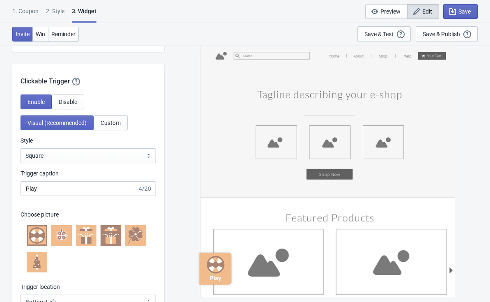
scroll to position [660, 0]
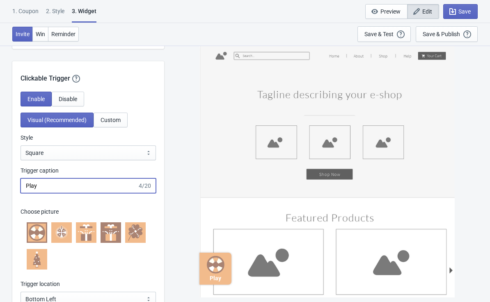
click at [42, 184] on input "Play" at bounding box center [79, 185] width 117 height 15
type input "P"
click at [67, 188] on input "Gewinnen!" at bounding box center [79, 185] width 117 height 15
type input "G"
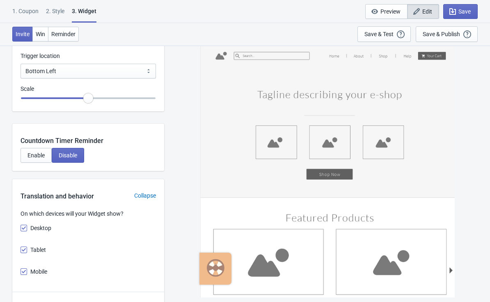
scroll to position [893, 0]
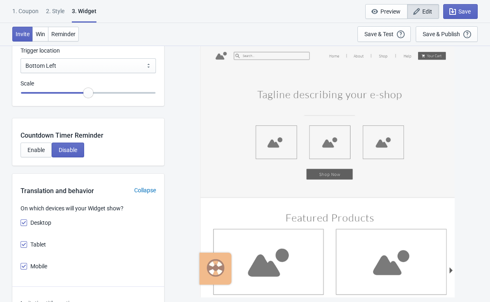
click at [72, 151] on span "Disable" at bounding box center [68, 150] width 18 height 7
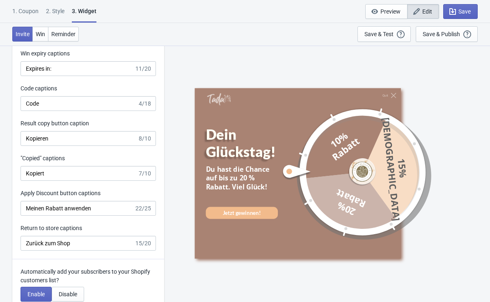
scroll to position [1665, 0]
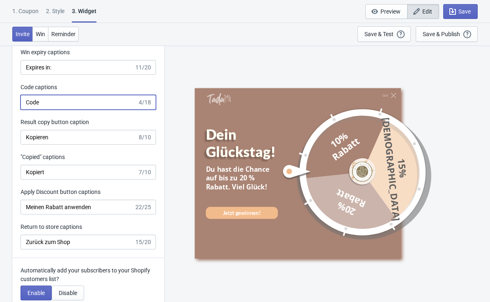
click at [46, 103] on input "Code" at bounding box center [79, 102] width 117 height 15
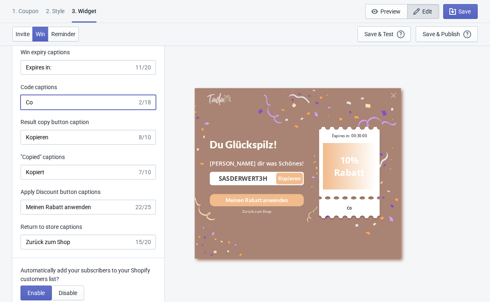
type input "C"
type input "Dein Glückscode"
click at [57, 67] on input "Expires in:" at bounding box center [78, 67] width 114 height 15
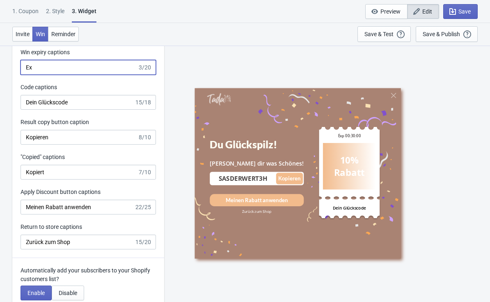
type input "E"
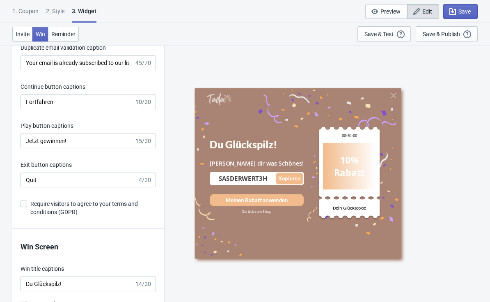
scroll to position [1365, 0]
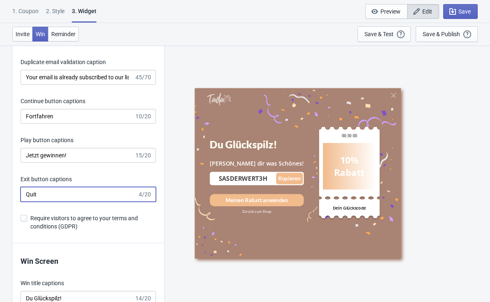
click at [102, 197] on input "Quit" at bounding box center [79, 194] width 117 height 15
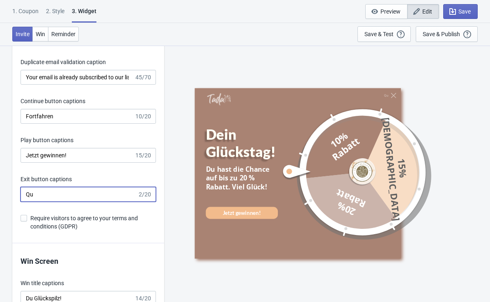
type input "Q"
click at [466, 9] on span "Save" at bounding box center [465, 11] width 12 height 7
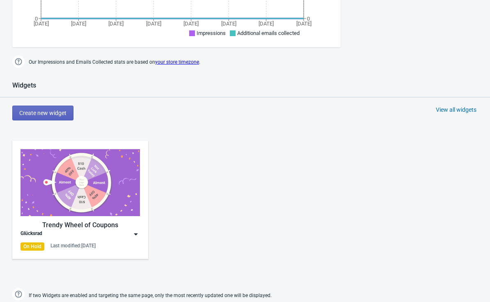
scroll to position [278, 0]
click at [133, 238] on img at bounding box center [136, 234] width 8 height 8
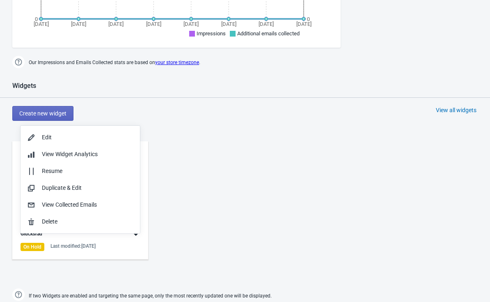
click at [102, 135] on div "Edit" at bounding box center [88, 137] width 92 height 9
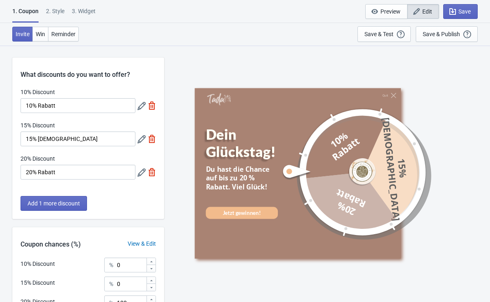
click at [35, 22] on div "1. Coupon" at bounding box center [25, 15] width 26 height 16
click at [45, 34] on span "Win" at bounding box center [40, 34] width 9 height 7
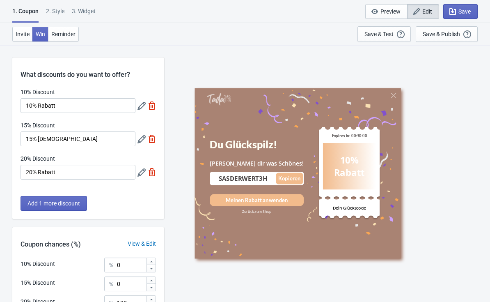
click at [67, 35] on span "Reminder" at bounding box center [63, 34] width 24 height 7
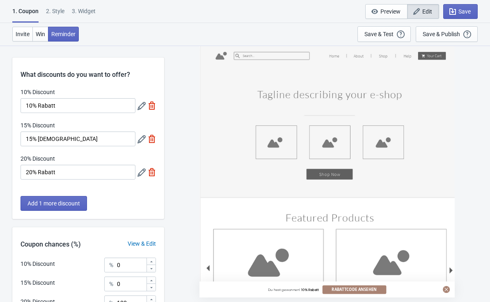
click at [41, 32] on span "Win" at bounding box center [40, 34] width 9 height 7
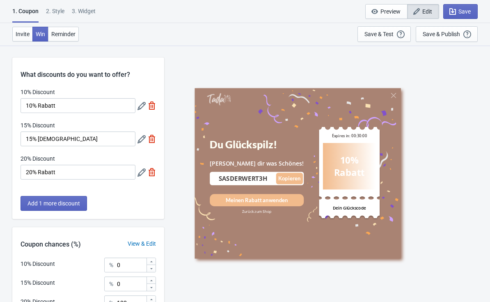
click at [56, 10] on div "2 . Style" at bounding box center [55, 14] width 18 height 14
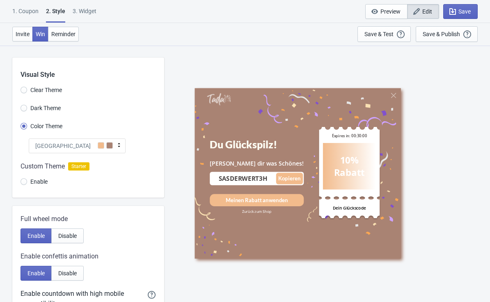
click at [76, 10] on div "3. Widget" at bounding box center [85, 14] width 24 height 14
select select "homepageOnly"
select select "once"
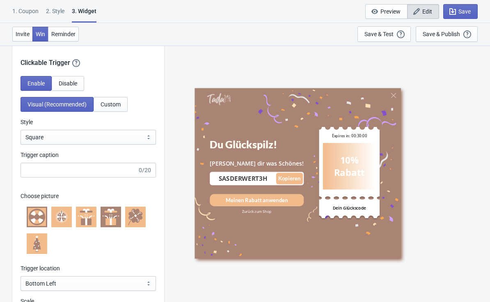
scroll to position [681, 0]
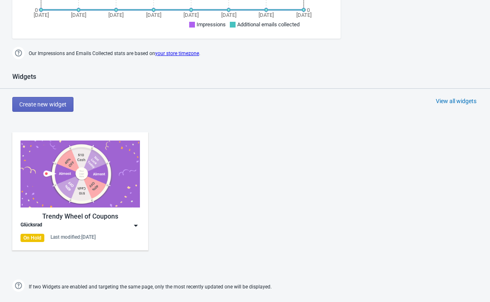
scroll to position [304, 0]
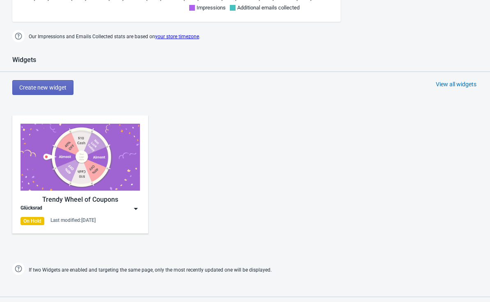
click at [121, 209] on div "Glücksrad" at bounding box center [81, 209] width 120 height 8
click at [277, 248] on div "Trendy Wheel of Coupons Glücksrad On Hold Last modified: 28.8.2025" at bounding box center [245, 181] width 490 height 148
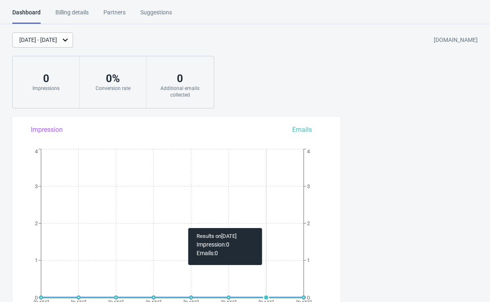
scroll to position [0, 0]
click at [122, 10] on div "Partners" at bounding box center [114, 15] width 22 height 14
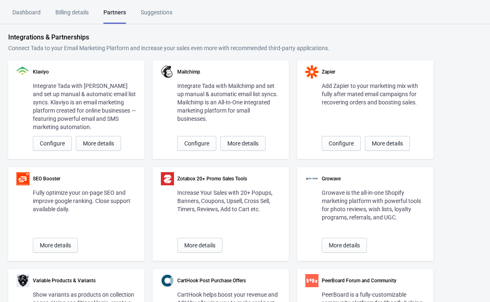
click at [113, 11] on div "Partners" at bounding box center [114, 16] width 23 height 16
click at [139, 10] on div "Dashboard Billing details Partners Suggestions" at bounding box center [99, 16] width 175 height 16
click at [155, 13] on div "Suggestions" at bounding box center [157, 15] width 32 height 14
click at [69, 9] on div "Billing details" at bounding box center [71, 15] width 33 height 14
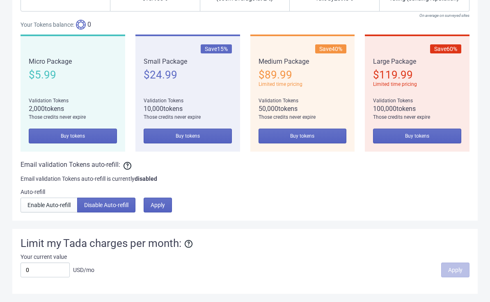
scroll to position [674, 0]
click at [38, 202] on span "Enable Auto-refill" at bounding box center [49, 205] width 43 height 7
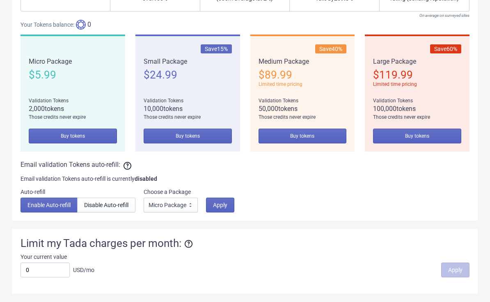
click at [102, 198] on button "Disable Auto-refill" at bounding box center [106, 205] width 58 height 15
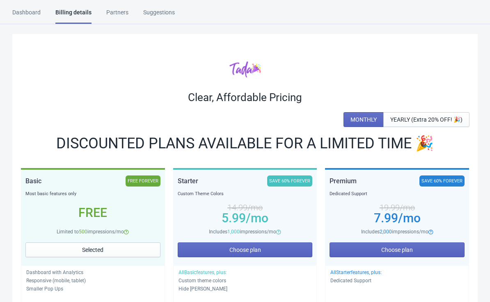
scroll to position [0, 0]
click at [26, 9] on div "Dashboard" at bounding box center [26, 15] width 28 height 14
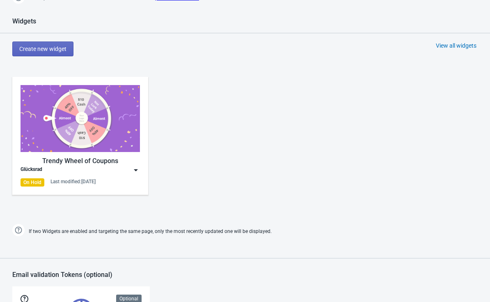
scroll to position [365, 0]
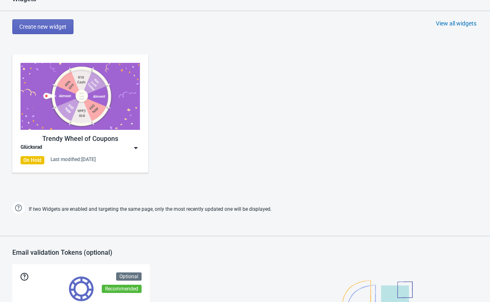
click at [134, 152] on img at bounding box center [136, 148] width 8 height 8
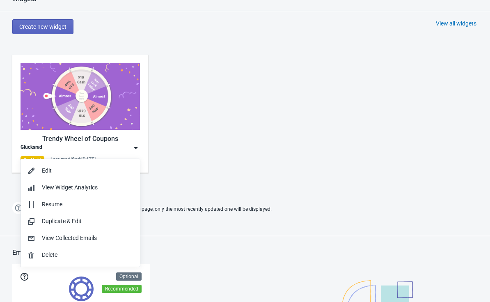
click at [36, 188] on div "View Widget Analytics" at bounding box center [80, 187] width 106 height 9
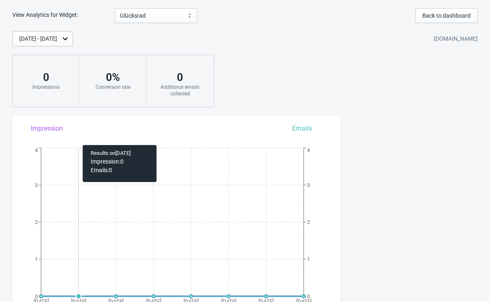
click at [441, 9] on button "Back to dashboard" at bounding box center [447, 15] width 62 height 15
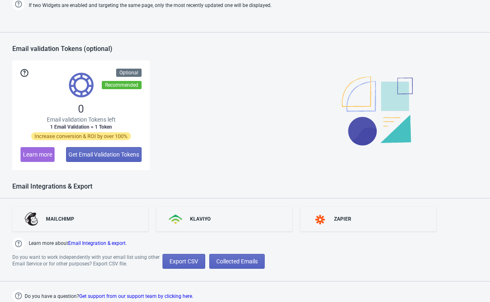
scroll to position [574, 0]
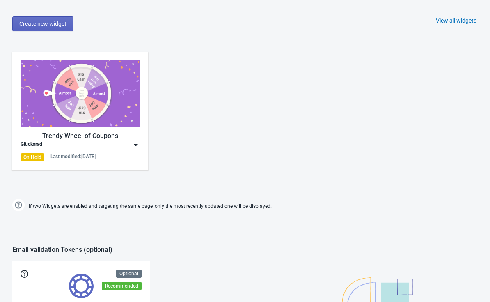
scroll to position [388, 0]
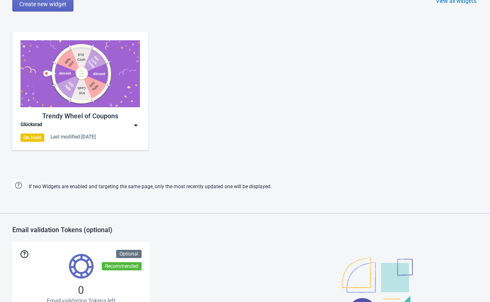
click at [136, 129] on img at bounding box center [136, 125] width 8 height 8
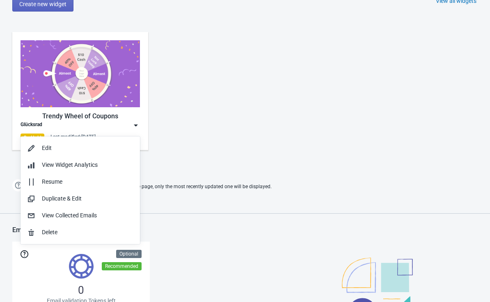
click at [40, 148] on div "Edit" at bounding box center [80, 148] width 106 height 9
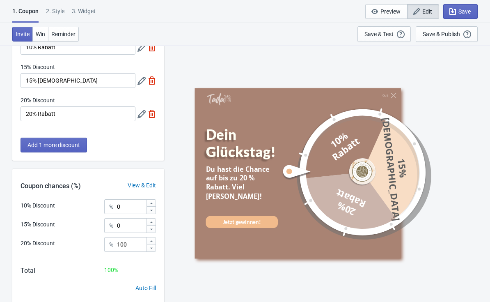
scroll to position [59, 0]
click at [391, 14] on span "Preview" at bounding box center [391, 11] width 20 height 7
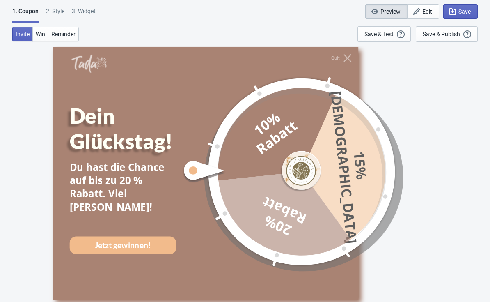
click at [46, 30] on button "Win" at bounding box center [40, 34] width 16 height 15
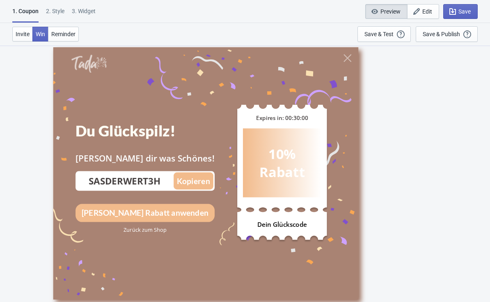
click at [57, 32] on span "Reminder" at bounding box center [63, 34] width 24 height 7
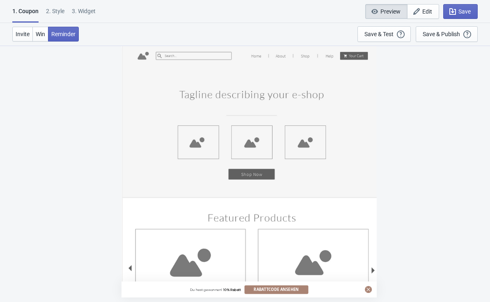
click at [41, 35] on span "Win" at bounding box center [40, 34] width 9 height 7
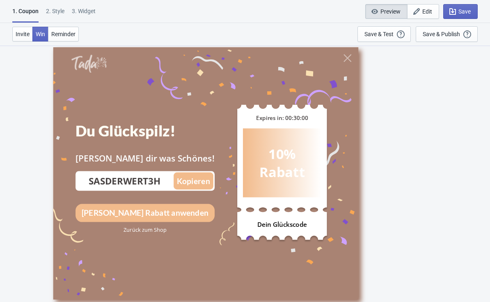
click at [56, 7] on div "2 . Style" at bounding box center [55, 14] width 18 height 14
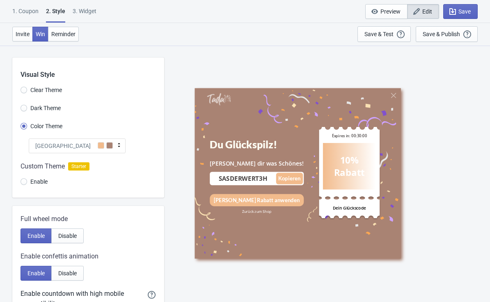
click at [20, 34] on span "Invite" at bounding box center [23, 34] width 14 height 7
radio input "true"
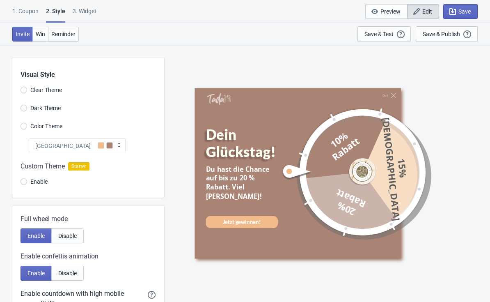
click at [18, 9] on div "1. Coupon" at bounding box center [25, 14] width 26 height 14
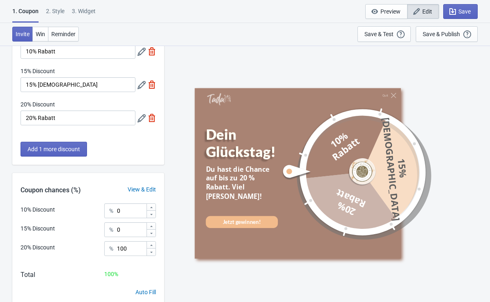
scroll to position [51, 0]
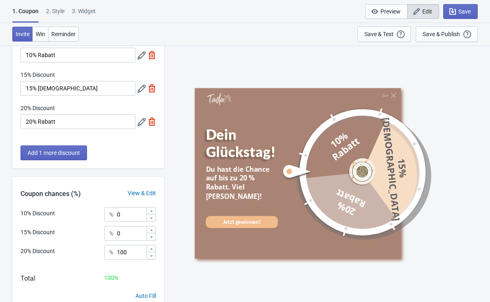
click at [140, 88] on icon at bounding box center [142, 89] width 8 height 8
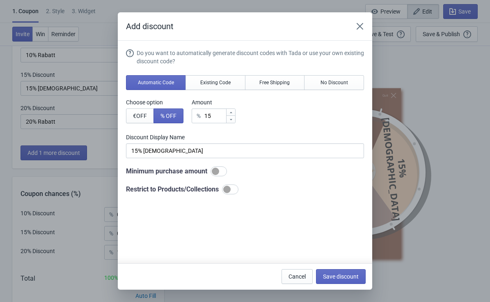
click at [238, 80] on button "Existing Code" at bounding box center [216, 82] width 60 height 15
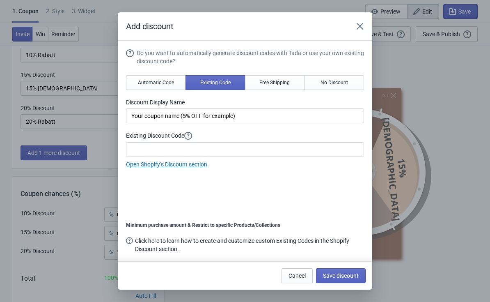
click at [143, 83] on span "Automatic Code" at bounding box center [156, 82] width 36 height 7
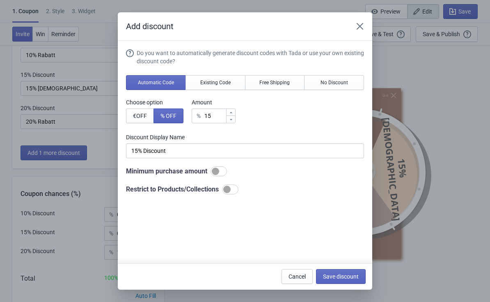
click at [195, 77] on button "Existing Code" at bounding box center [216, 82] width 60 height 15
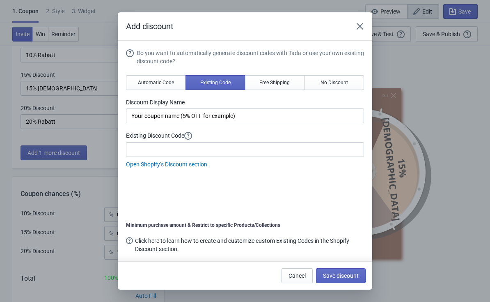
click at [143, 161] on link "Open Shopify’s Discount section" at bounding box center [166, 164] width 81 height 7
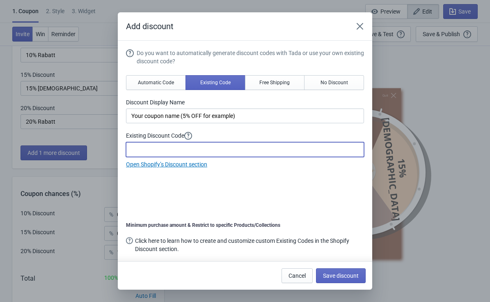
click at [143, 149] on input at bounding box center [245, 149] width 238 height 15
type input "HAPPY20"
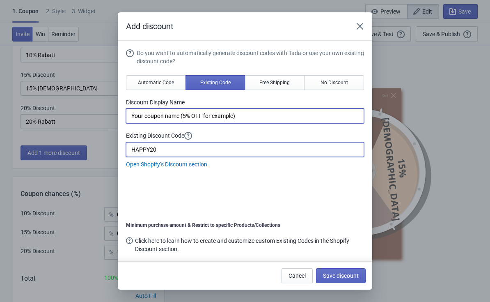
click at [179, 117] on input "Your coupon name (5% OFF for example)" at bounding box center [245, 115] width 238 height 15
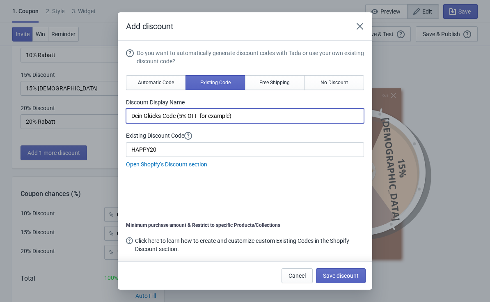
click at [254, 115] on input "Dein Glücks-Code (5% OFF for example)" at bounding box center [245, 115] width 238 height 15
click at [206, 117] on input "Dein Glücks-Code (5% OFF for example)" at bounding box center [245, 115] width 238 height 15
click at [207, 117] on input "Dein Glücks-Code (5% OFF for example)" at bounding box center [245, 115] width 238 height 15
type input "Dein Glücks-Code"
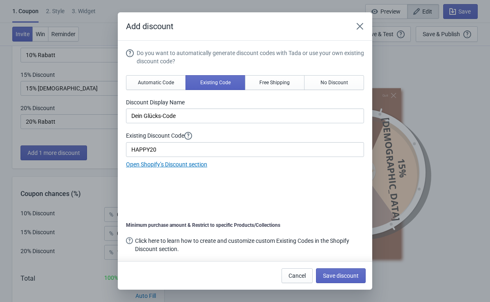
click at [343, 271] on button "Save discount" at bounding box center [341, 275] width 50 height 15
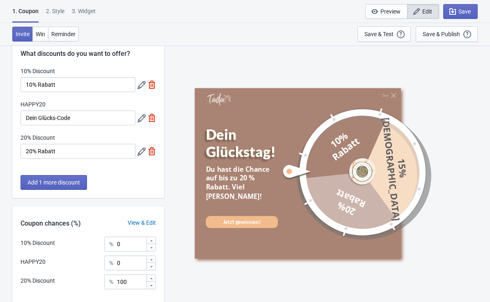
scroll to position [21, 0]
click at [143, 122] on icon at bounding box center [142, 119] width 8 height 8
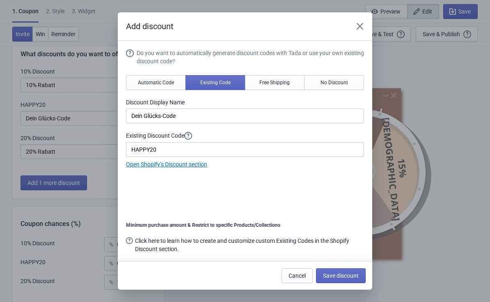
click at [140, 83] on span "Automatic Code" at bounding box center [156, 82] width 36 height 7
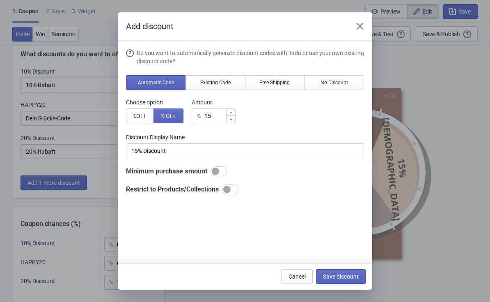
click at [357, 276] on span "Save discount" at bounding box center [341, 276] width 36 height 7
type input "15% Discount"
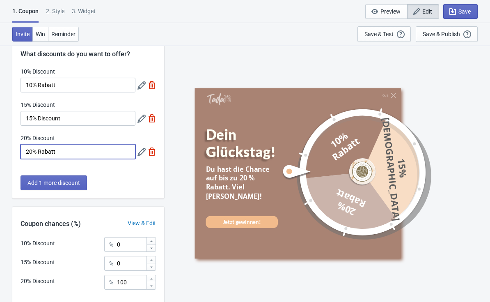
click at [135, 151] on input "20% Rabatt" at bounding box center [78, 151] width 115 height 15
click at [139, 154] on icon at bounding box center [142, 152] width 8 height 8
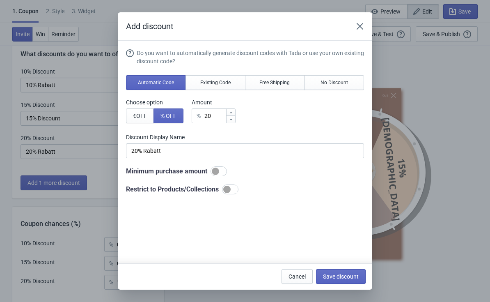
scroll to position [0, 0]
click at [205, 81] on span "Existing Code" at bounding box center [215, 82] width 30 height 7
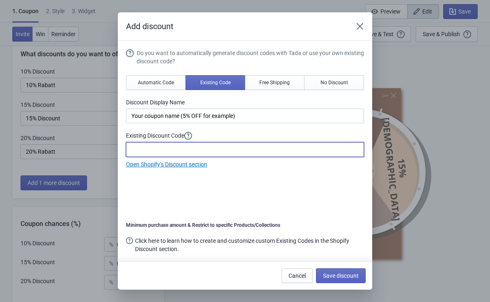
click at [150, 149] on input at bounding box center [245, 149] width 238 height 15
type input "HAPPY20"
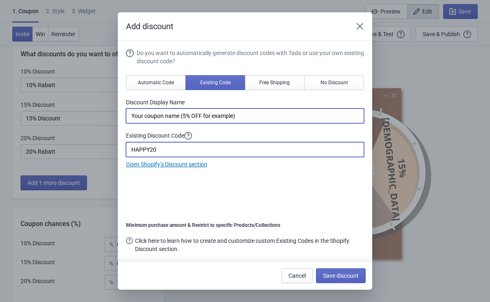
click at [185, 113] on input "Your coupon name (5% OFF for example)" at bounding box center [245, 115] width 238 height 15
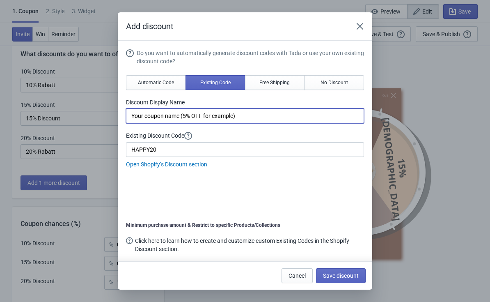
click at [260, 109] on input "Your coupon name (5% OFF for example)" at bounding box center [245, 115] width 238 height 15
click at [257, 120] on input "Your coupon name (5% OFF for example)" at bounding box center [245, 115] width 238 height 15
type input "Dein Glücks-Code"
click at [346, 268] on button "Save discount" at bounding box center [341, 275] width 50 height 15
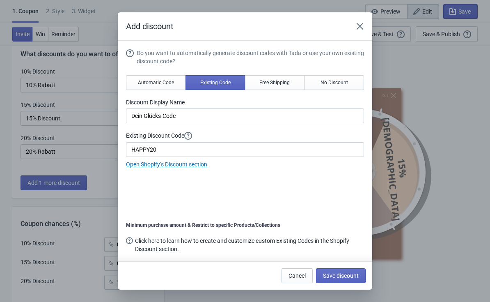
type input "Dein Glücks-Code"
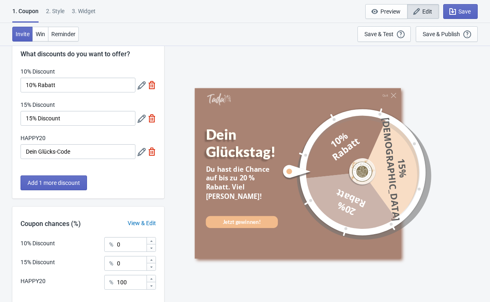
click at [394, 16] on button "Preview" at bounding box center [387, 11] width 42 height 15
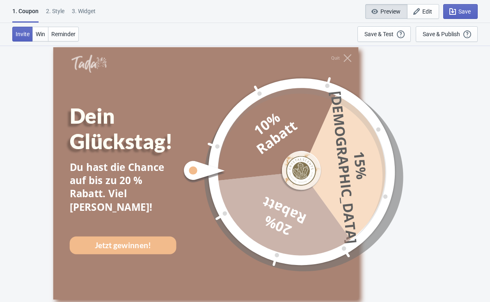
click at [377, 174] on div at bounding box center [286, 172] width 208 height 208
click at [314, 166] on div at bounding box center [286, 172] width 208 height 208
click at [97, 239] on div "Jetzt gewinnen!" at bounding box center [123, 244] width 57 height 11
click at [99, 239] on div "Jetzt gewinnen!" at bounding box center [123, 244] width 57 height 11
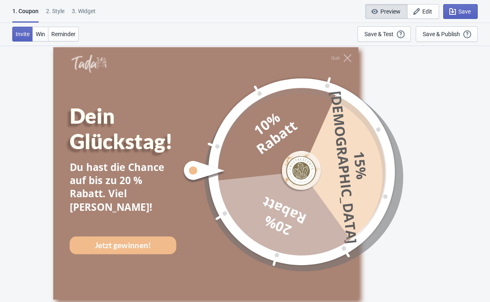
click at [41, 31] on span "Win" at bounding box center [40, 34] width 9 height 7
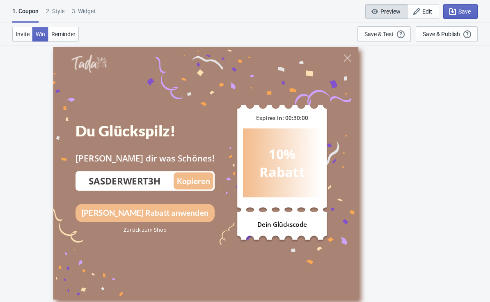
click at [51, 35] on button "Reminder" at bounding box center [63, 34] width 31 height 15
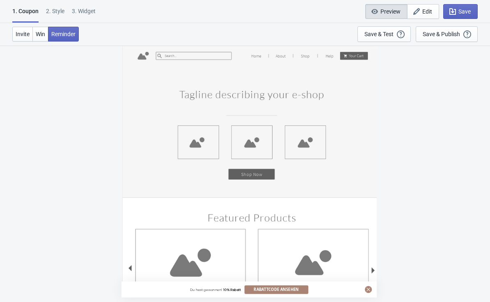
click at [57, 12] on div "2 . Style" at bounding box center [55, 14] width 18 height 14
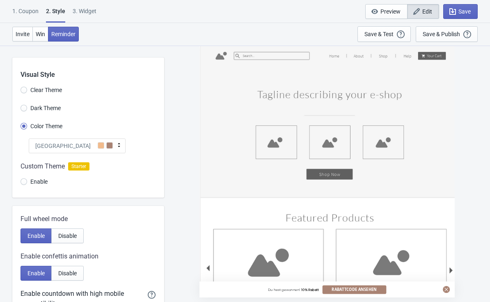
click at [384, 18] on button "Preview" at bounding box center [387, 11] width 42 height 15
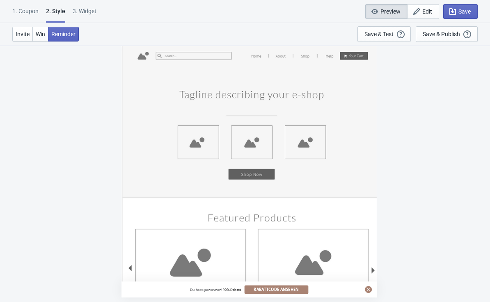
click at [381, 11] on span "Preview" at bounding box center [391, 11] width 20 height 7
click at [423, 13] on span "Edit" at bounding box center [428, 11] width 10 height 7
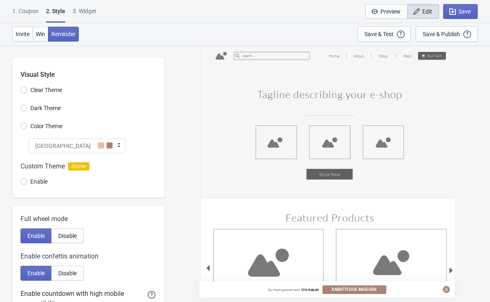
click at [44, 33] on span "Win" at bounding box center [40, 34] width 9 height 7
radio input "true"
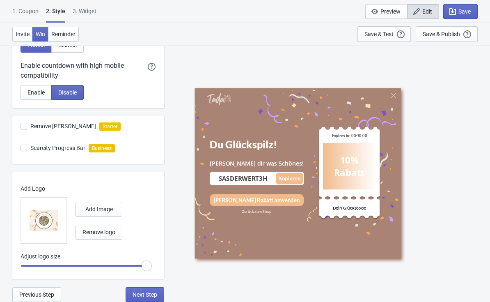
scroll to position [228, 0]
click at [94, 9] on div "3. Widget" at bounding box center [85, 14] width 24 height 14
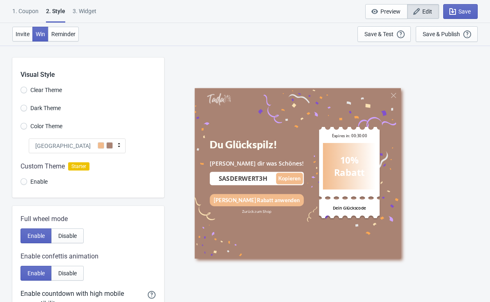
select select "homepageOnly"
select select "once"
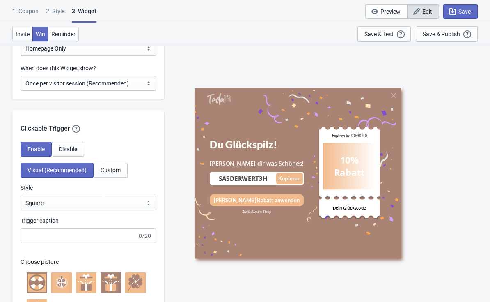
scroll to position [609, 0]
click at [32, 206] on select "Square Circle Tab" at bounding box center [89, 203] width 136 height 15
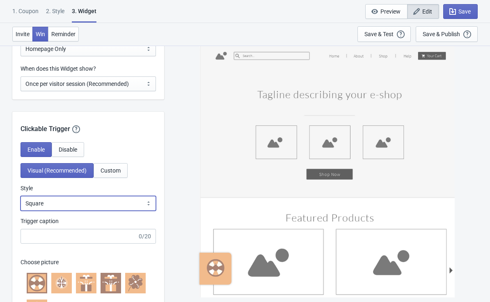
select select "circle"
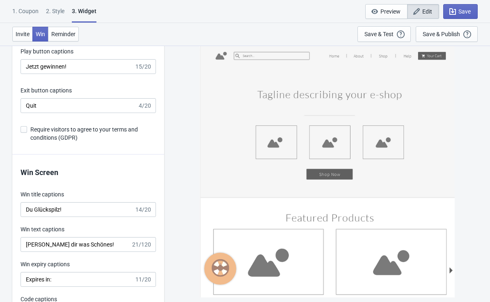
scroll to position [1455, 0]
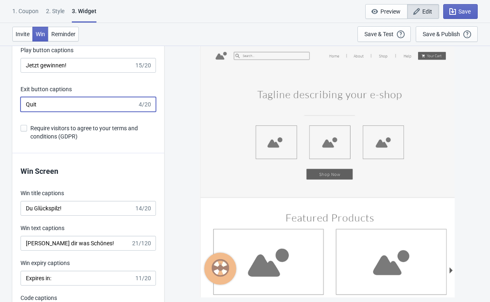
click at [42, 106] on input "Quit" at bounding box center [79, 104] width 117 height 15
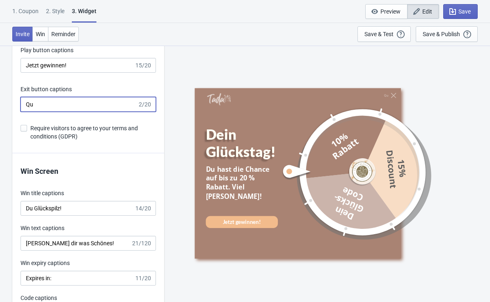
type input "Q"
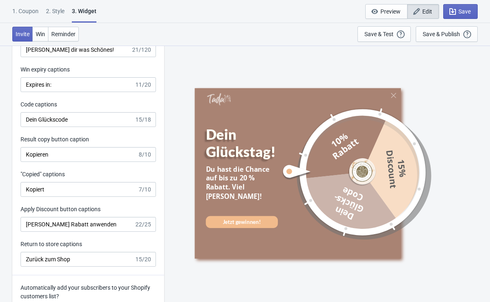
scroll to position [1650, 0]
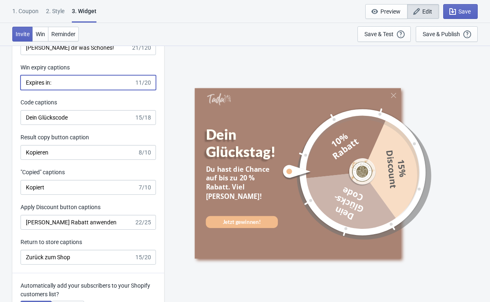
click at [51, 84] on input "Expires in:" at bounding box center [78, 82] width 114 height 15
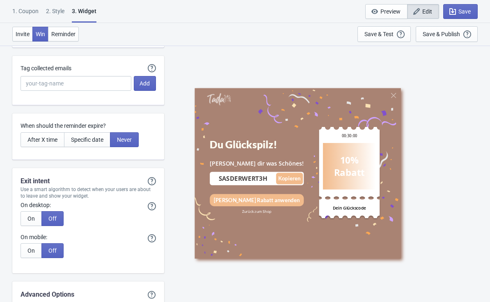
scroll to position [1975, 0]
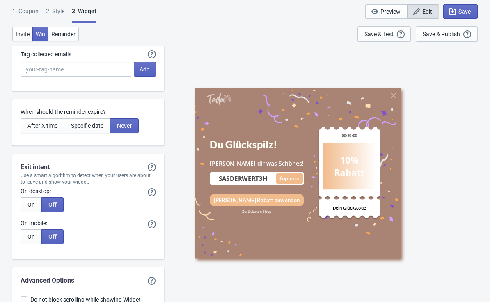
click at [81, 129] on span "Specific date" at bounding box center [87, 125] width 32 height 7
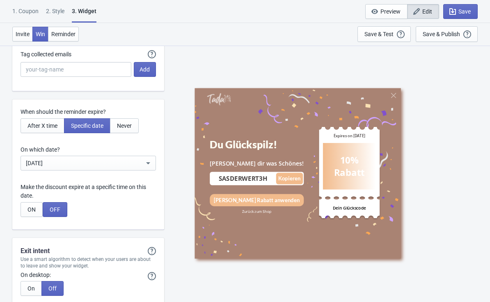
click at [25, 131] on button "After X time" at bounding box center [43, 125] width 44 height 15
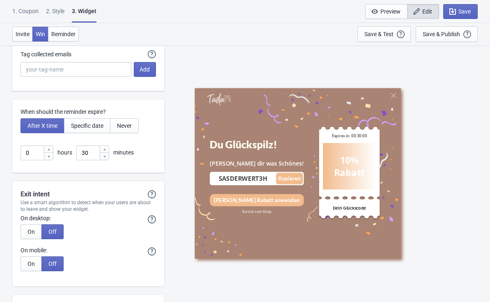
click at [110, 133] on button "Specific date" at bounding box center [87, 125] width 46 height 15
type input "Expires on"
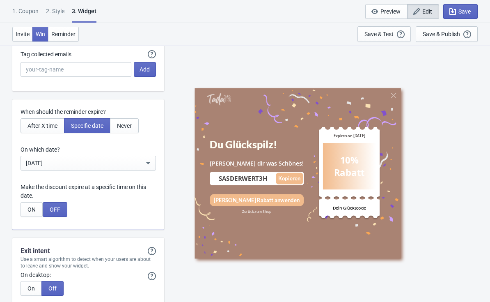
click at [132, 129] on span "Never" at bounding box center [124, 125] width 15 height 7
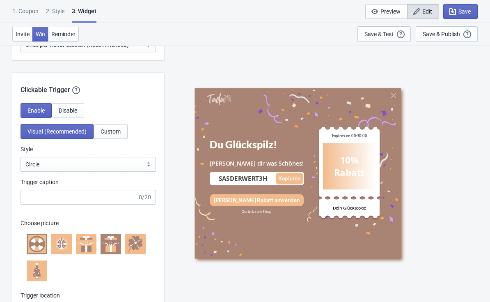
scroll to position [648, 0]
click at [265, 179] on input "SASDERWERT3H" at bounding box center [243, 178] width 65 height 9
type input "SASDERWERT3H"
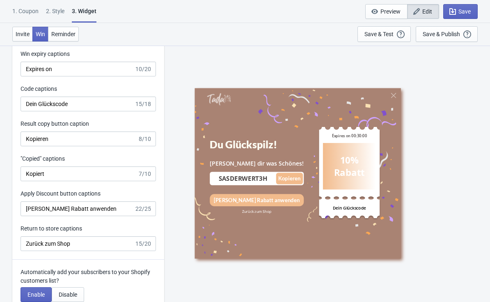
scroll to position [1662, 0]
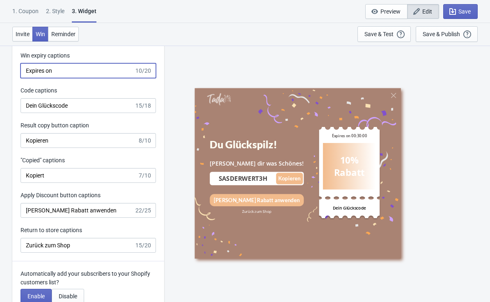
click at [64, 76] on input "Expires on" at bounding box center [78, 70] width 114 height 15
type input "E"
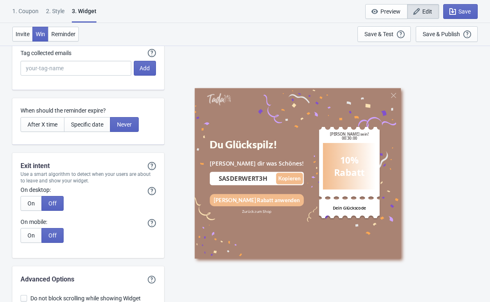
scroll to position [1977, 0]
type input "Schnell sein!"
click at [72, 35] on span "Reminder" at bounding box center [63, 34] width 24 height 7
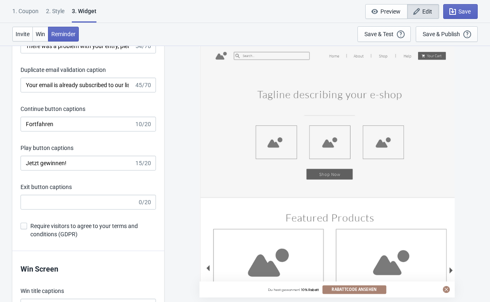
scroll to position [1357, 0]
click at [48, 32] on button "Win" at bounding box center [40, 34] width 16 height 15
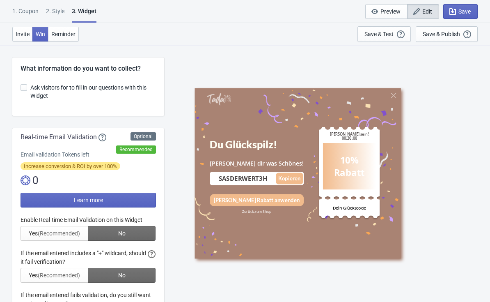
scroll to position [0, 0]
click at [28, 32] on span "Invite" at bounding box center [23, 34] width 14 height 7
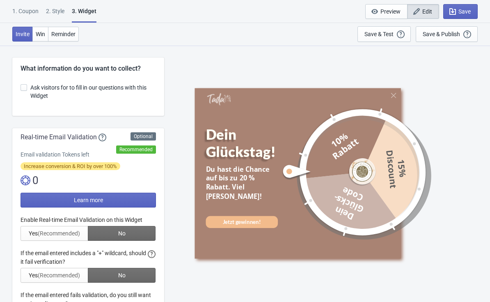
click at [42, 35] on span "Win" at bounding box center [40, 34] width 9 height 7
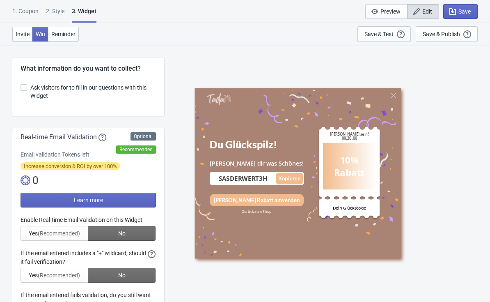
click at [58, 15] on div "2 . Style" at bounding box center [55, 14] width 18 height 14
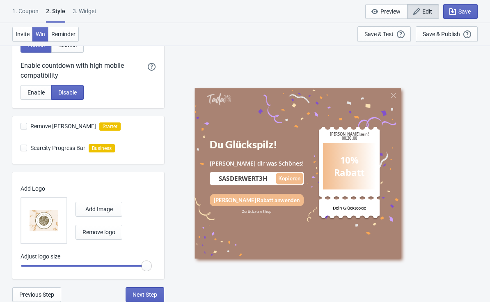
scroll to position [228, 0]
click at [27, 9] on div "1. Coupon" at bounding box center [25, 14] width 26 height 14
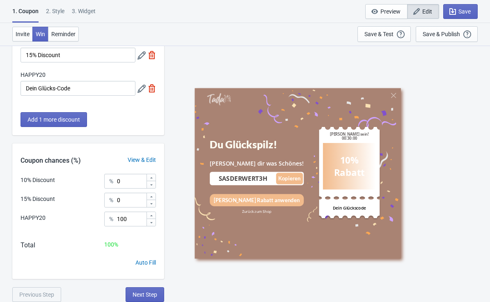
scroll to position [0, 0]
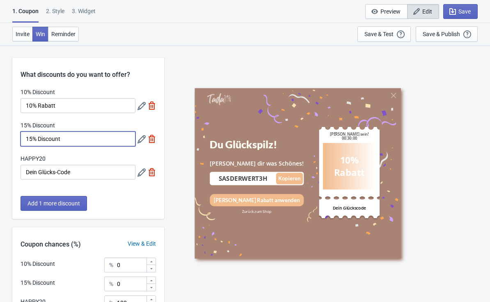
click at [134, 133] on input "15% Discount" at bounding box center [78, 138] width 115 height 15
click at [141, 141] on icon at bounding box center [142, 139] width 8 height 8
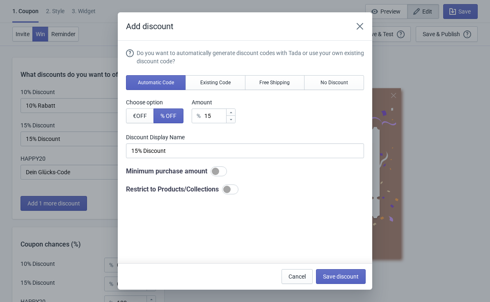
click at [346, 274] on span "Save discount" at bounding box center [341, 276] width 36 height 7
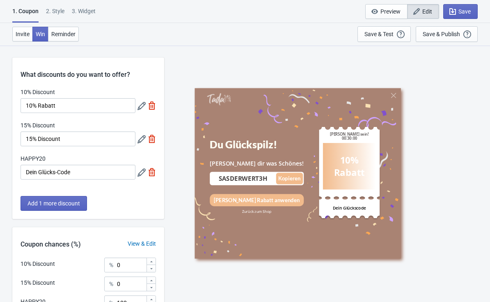
click at [63, 13] on div "2 . Style" at bounding box center [55, 14] width 18 height 14
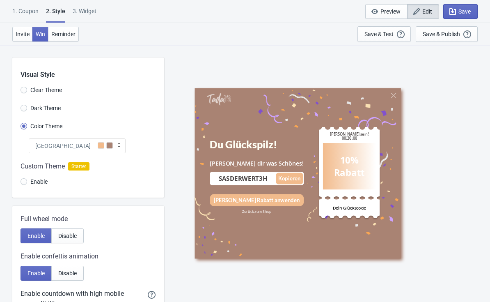
click at [90, 10] on div "3. Widget" at bounding box center [85, 14] width 24 height 14
select select "homepageOnly"
select select "once"
select select "circle"
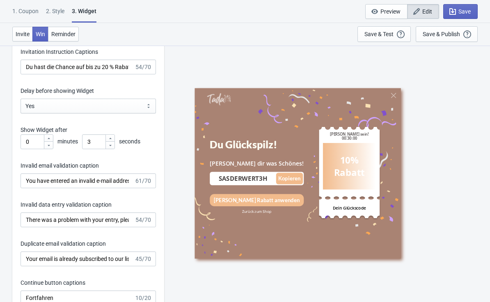
scroll to position [1182, 0]
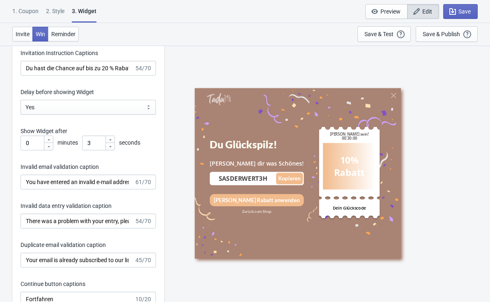
click at [113, 136] on div at bounding box center [110, 139] width 9 height 7
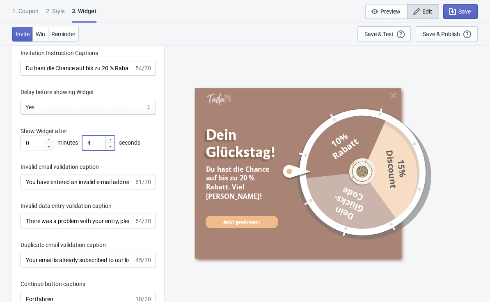
click at [111, 137] on icon at bounding box center [110, 139] width 5 height 5
type input "5"
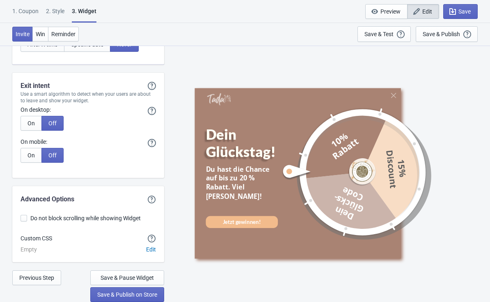
scroll to position [2064, 0]
click at [464, 10] on span "Save" at bounding box center [465, 11] width 12 height 7
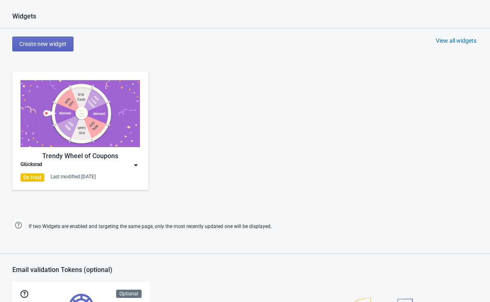
scroll to position [348, 0]
click at [139, 166] on img at bounding box center [136, 165] width 8 height 8
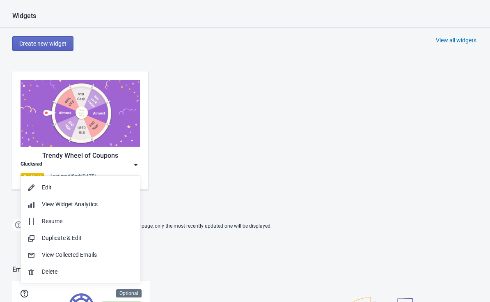
click at [37, 190] on div "Edit" at bounding box center [80, 187] width 106 height 9
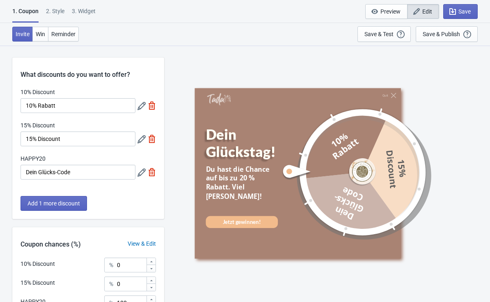
click at [457, 29] on button "Save & Publish This option will save your Widget so that it will be visible to …" at bounding box center [447, 34] width 62 height 16
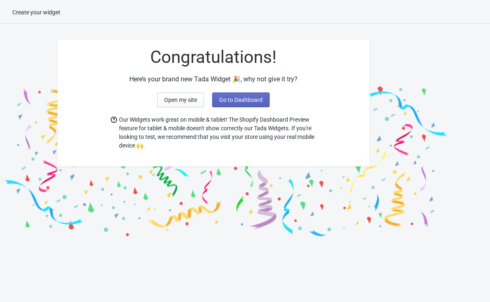
click at [161, 94] on button "Open my site" at bounding box center [180, 99] width 47 height 15
click at [262, 101] on span "Go to Dashboard" at bounding box center [241, 100] width 44 height 7
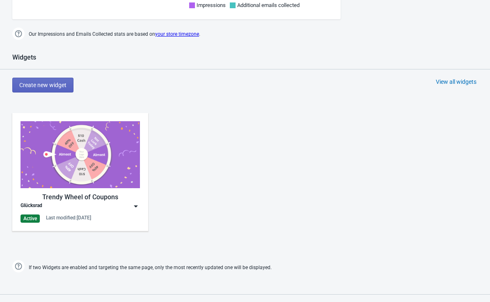
scroll to position [316, 0]
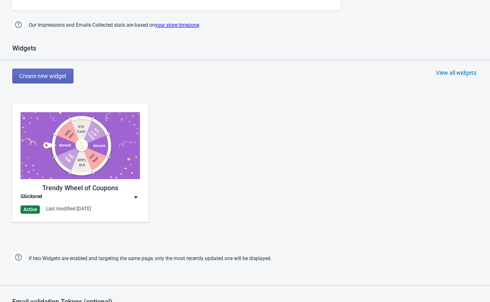
click at [139, 201] on img at bounding box center [136, 197] width 8 height 8
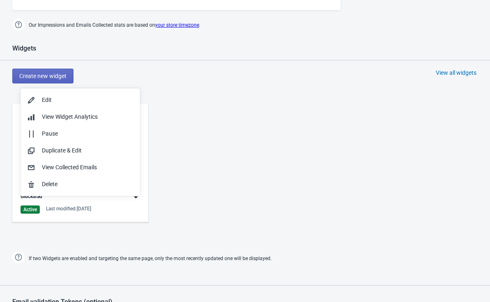
click at [44, 97] on div "Edit" at bounding box center [88, 100] width 92 height 9
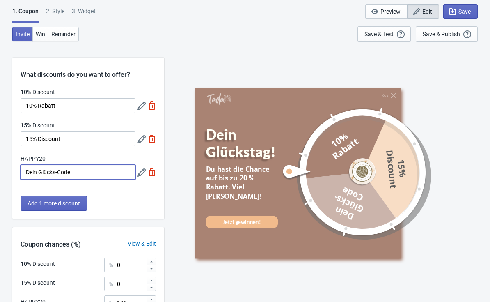
click at [85, 170] on input "Dein Glücks-Code" at bounding box center [78, 172] width 115 height 15
type input "D"
click at [145, 175] on icon at bounding box center [142, 172] width 8 height 8
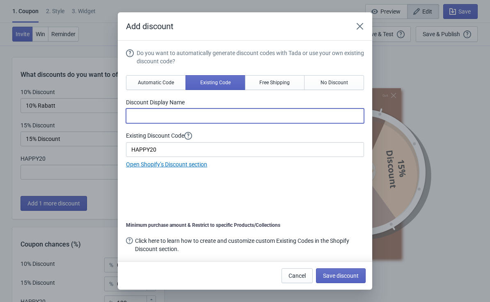
click at [141, 120] on input at bounding box center [245, 115] width 238 height 15
type input "20 %Rabatt"
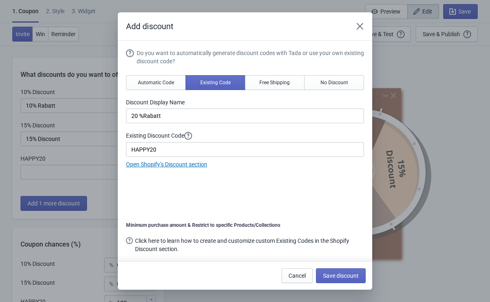
click at [349, 270] on button "Save discount" at bounding box center [341, 275] width 50 height 15
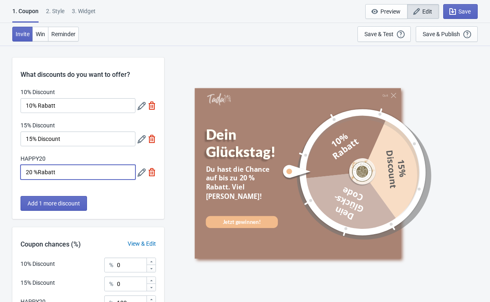
click at [34, 170] on input "20 %Rabatt" at bounding box center [78, 172] width 115 height 15
type input "20& Rabatt"
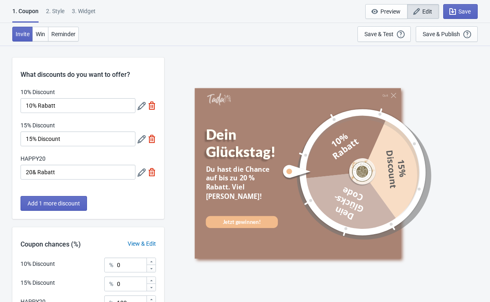
click at [60, 14] on div "2 . Style" at bounding box center [55, 14] width 18 height 14
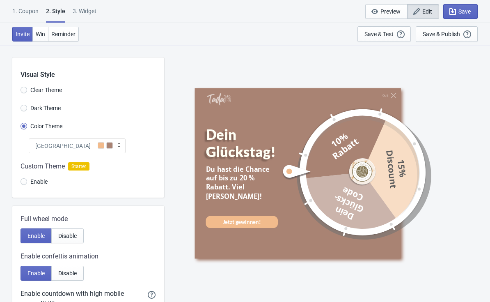
click at [90, 147] on div "Miami Beach" at bounding box center [77, 145] width 97 height 15
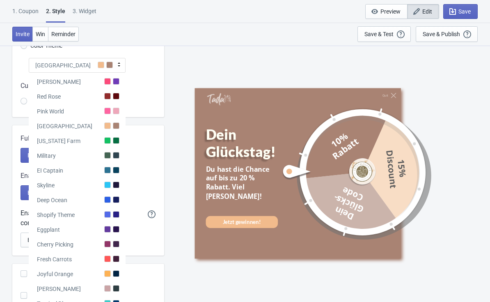
scroll to position [80, 0]
click at [40, 125] on div "Miami Beach" at bounding box center [64, 126] width 55 height 8
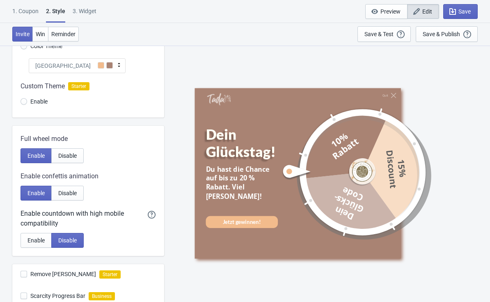
click at [41, 63] on span "Miami Beach" at bounding box center [62, 66] width 55 height 8
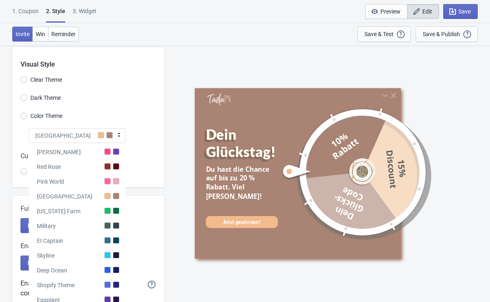
scroll to position [14, 0]
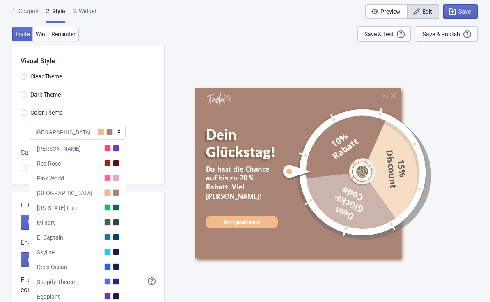
click at [2, 113] on div "Visual Style Clear Theme Dark Theme Color Theme Miami Beach Tada Red Rose Pink …" at bounding box center [245, 274] width 490 height 485
click at [7, 131] on div "Visual Style Clear Theme Dark Theme Color Theme Miami Beach Tada Red Rose Pink …" at bounding box center [245, 274] width 490 height 485
click at [117, 134] on icon at bounding box center [119, 131] width 8 height 8
radio input "true"
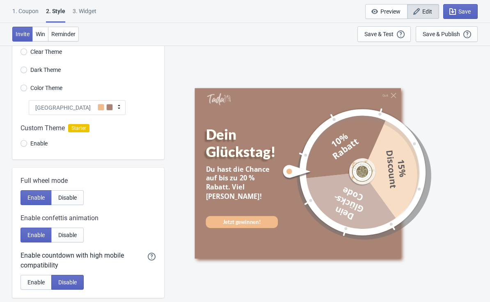
scroll to position [39, 0]
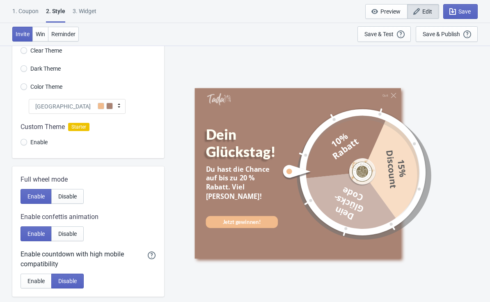
click at [261, 216] on div "Jetzt gewinnen!" at bounding box center [242, 222] width 72 height 12
click at [388, 33] on div "Save & Test" at bounding box center [379, 34] width 29 height 7
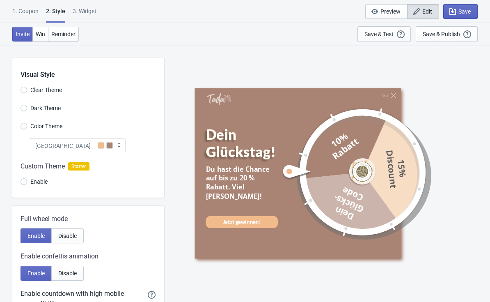
scroll to position [0, 0]
click at [91, 11] on div "3. Widget" at bounding box center [85, 14] width 24 height 14
select select "homepageOnly"
select select "once"
select select "circle"
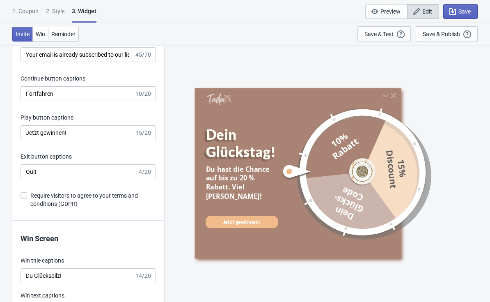
scroll to position [1409, 0]
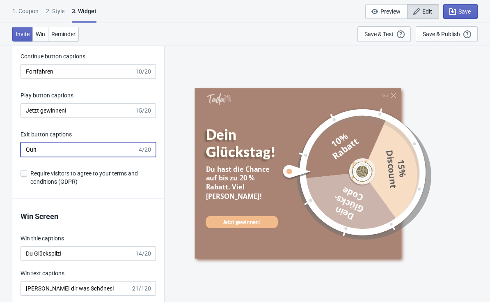
click at [45, 147] on input "Quit" at bounding box center [79, 149] width 117 height 15
type input "Q"
click at [64, 34] on span "Reminder" at bounding box center [63, 34] width 24 height 7
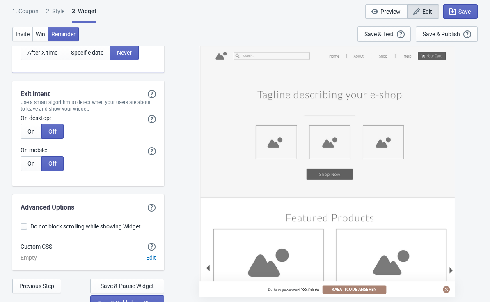
scroll to position [2064, 0]
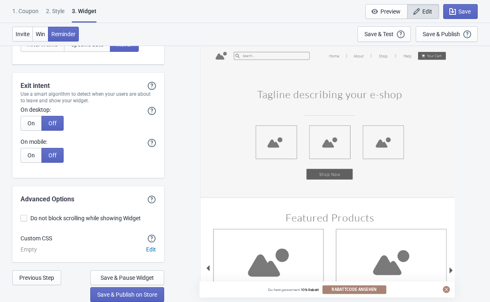
click at [54, 124] on span "Off" at bounding box center [52, 123] width 8 height 7
click at [51, 159] on span "Off" at bounding box center [52, 155] width 8 height 7
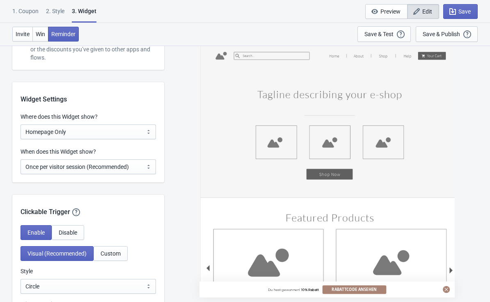
scroll to position [528, 0]
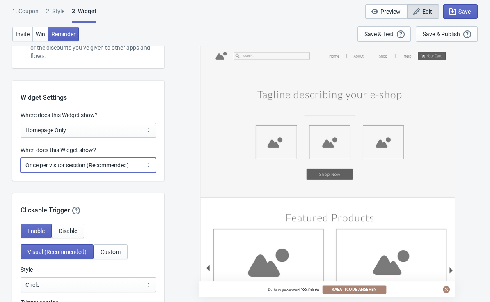
click at [38, 168] on select "Every new visit of page Once every period of time Once per visitor session (Rec…" at bounding box center [89, 165] width 136 height 15
click at [31, 153] on label "When does this Widget show?" at bounding box center [59, 150] width 76 height 8
click at [31, 158] on select "Every new visit of page Once every period of time Once per visitor session (Rec…" at bounding box center [89, 165] width 136 height 15
click at [34, 166] on select "Every new visit of page Once every period of time Once per visitor session (Rec…" at bounding box center [89, 165] width 136 height 15
click at [33, 153] on label "When does this Widget show?" at bounding box center [59, 150] width 76 height 8
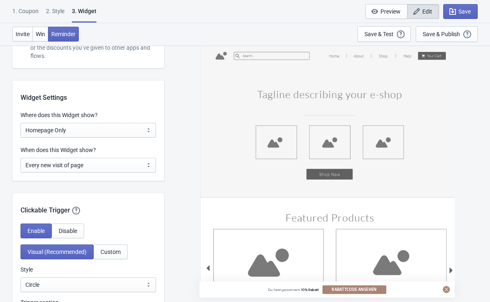
click at [33, 158] on select "Every new visit of page Once every period of time Once per visitor session (Rec…" at bounding box center [89, 165] width 136 height 15
click at [36, 166] on select "Every new visit of page Once every period of time Once per visitor session (Rec…" at bounding box center [89, 165] width 136 height 15
click at [33, 167] on select "Every new visit of page Once every period of time Once per visitor session (Rec…" at bounding box center [89, 165] width 136 height 15
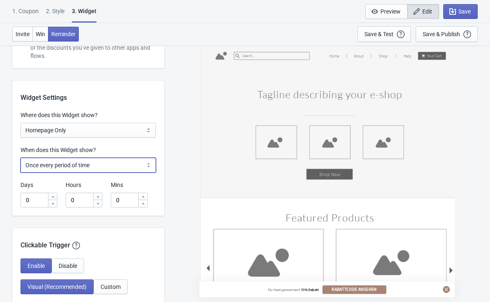
click at [41, 171] on select "Every new visit of page Once every period of time Once per visitor session (Rec…" at bounding box center [89, 165] width 136 height 15
select select "every"
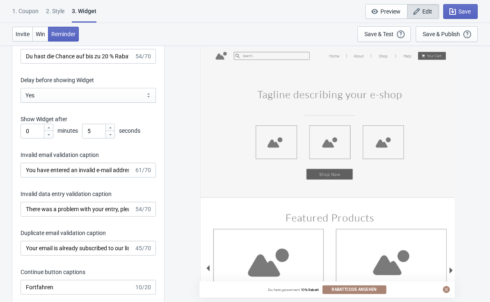
scroll to position [1193, 0]
click at [34, 92] on select "Yes No" at bounding box center [89, 96] width 136 height 15
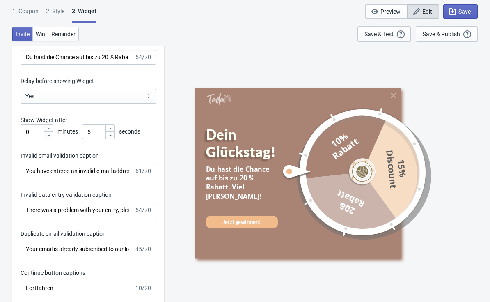
click at [109, 123] on p "Show Widget after" at bounding box center [89, 120] width 136 height 9
click at [95, 129] on input "5" at bounding box center [93, 131] width 23 height 15
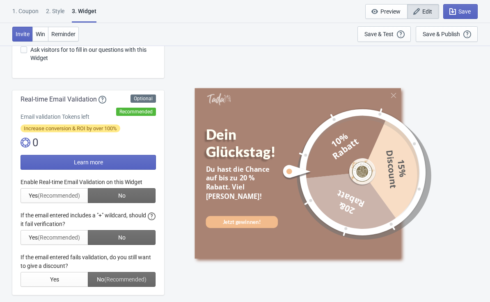
scroll to position [36, 0]
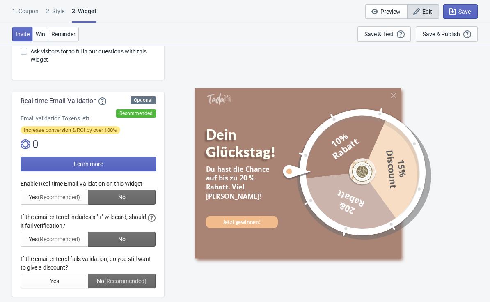
type input "20"
click at [59, 11] on div "2 . Style" at bounding box center [55, 14] width 18 height 14
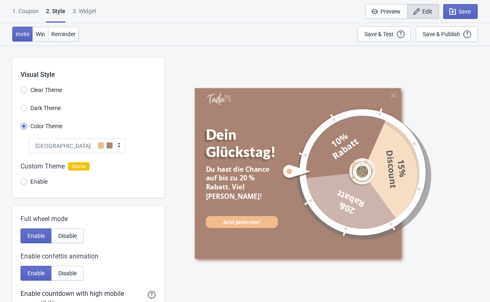
click at [57, 9] on div "2 . Style" at bounding box center [55, 15] width 19 height 16
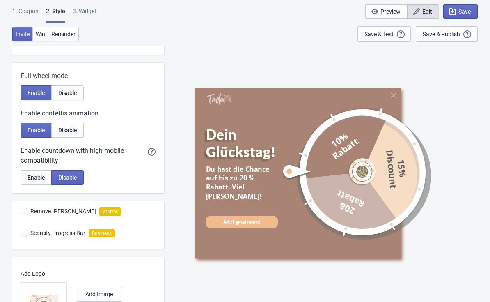
scroll to position [155, 0]
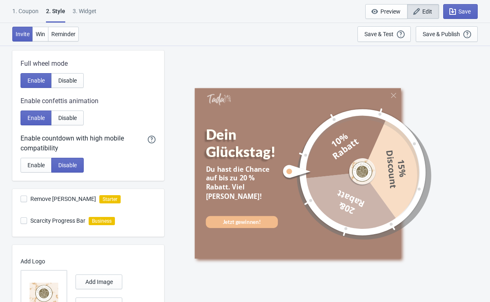
click at [70, 77] on span "Disable" at bounding box center [67, 80] width 18 height 7
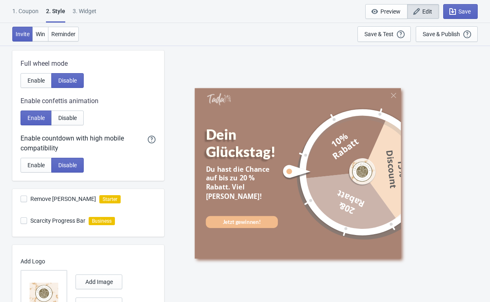
click at [31, 73] on button "Enable" at bounding box center [36, 80] width 31 height 15
radio input "true"
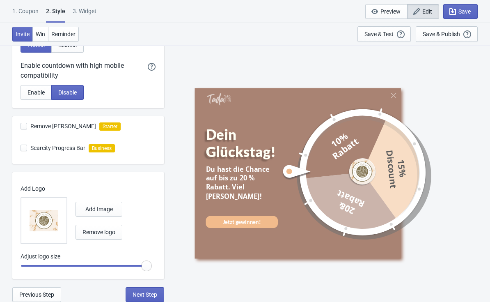
scroll to position [228, 0]
click at [145, 296] on span "Next Step" at bounding box center [145, 294] width 25 height 7
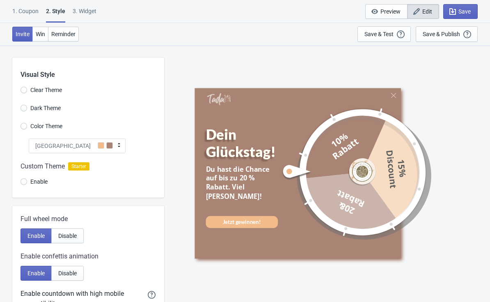
select select "homepageOnly"
select select "circle"
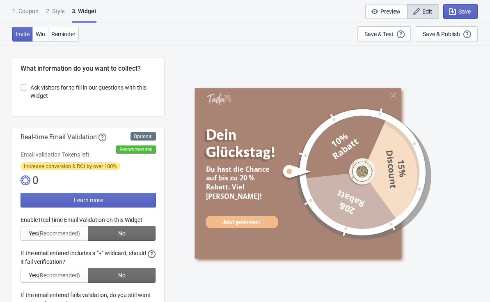
click at [28, 5] on div "1. Coupon 2 . Style 3. Widget 1. Coupon 2 . Style 3. Widget Save and Exit Previ…" at bounding box center [245, 11] width 490 height 23
click at [20, 14] on div "1. Coupon" at bounding box center [25, 14] width 26 height 14
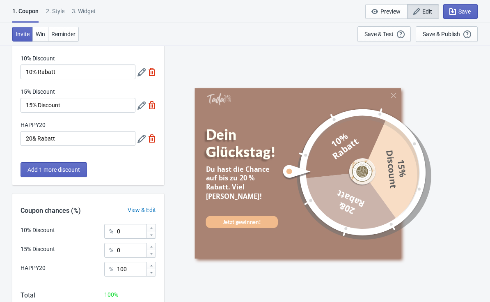
scroll to position [37, 0]
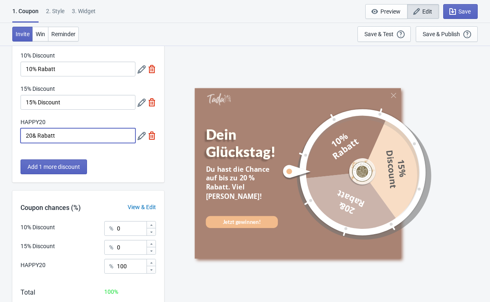
click at [37, 134] on input "20& Rabatt" at bounding box center [78, 135] width 115 height 15
click at [37, 136] on input "20& Rabatt" at bounding box center [78, 135] width 115 height 15
type input "20% Rabatt"
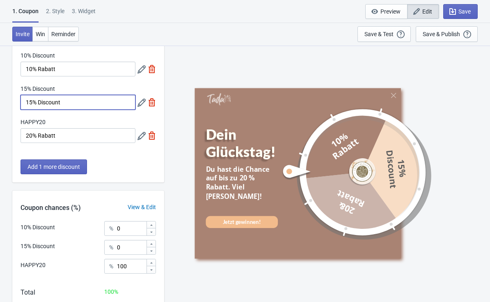
click at [27, 101] on input "15% Discount" at bounding box center [78, 102] width 115 height 15
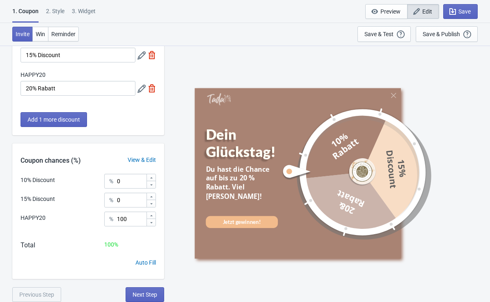
scroll to position [84, 0]
click at [45, 31] on span "Win" at bounding box center [40, 34] width 9 height 7
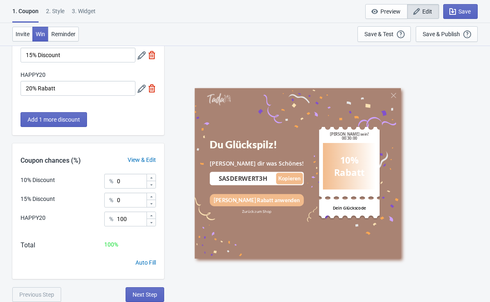
click at [62, 32] on span "Reminder" at bounding box center [63, 34] width 24 height 7
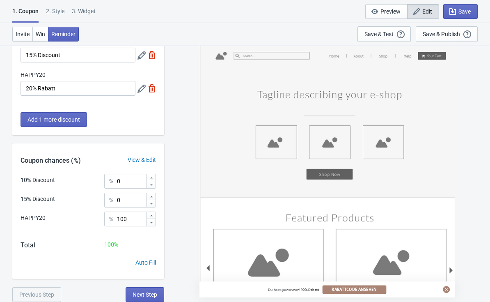
click at [52, 7] on div "2 . Style" at bounding box center [55, 14] width 18 height 14
click at [57, 9] on div "2 . Style" at bounding box center [55, 14] width 18 height 14
click at [58, 11] on div "2 . Style" at bounding box center [55, 14] width 18 height 14
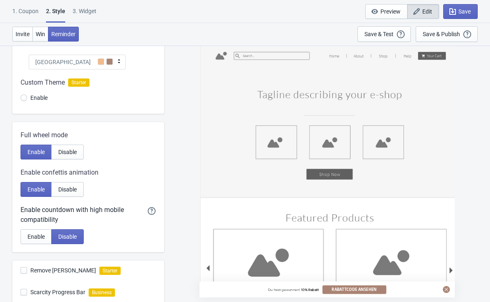
scroll to position [0, 0]
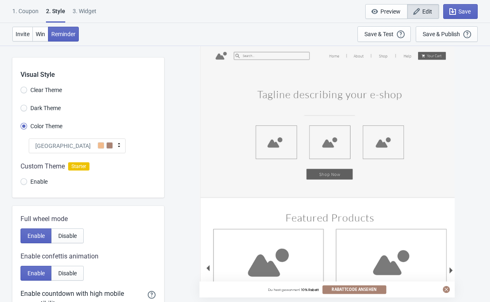
radio input "true"
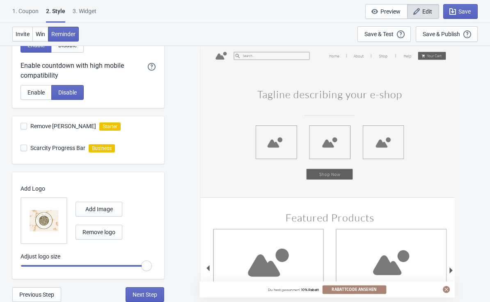
scroll to position [228, 0]
click at [149, 292] on span "Next Step" at bounding box center [145, 294] width 25 height 7
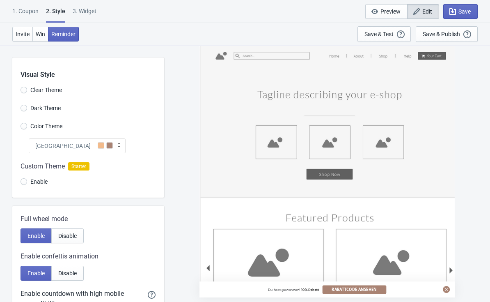
select select "homepageOnly"
select select "circle"
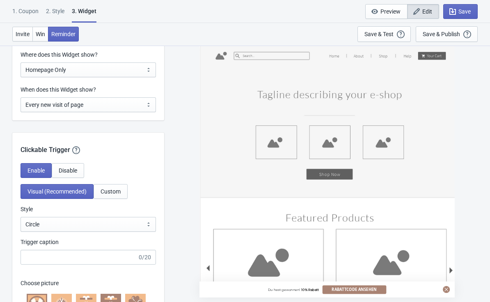
scroll to position [589, 0]
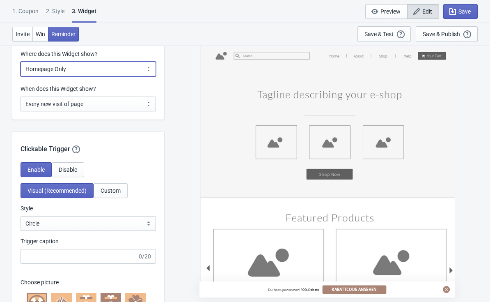
click at [33, 64] on select "All Pages All Product Pages All Blog Pages All Static Pages Specific Product(s)…" at bounding box center [89, 69] width 136 height 15
select select "all"
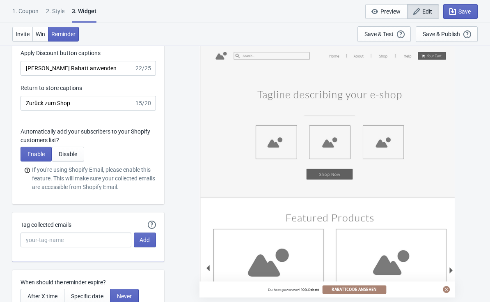
scroll to position [1815, 0]
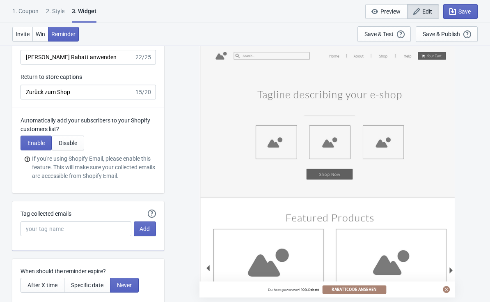
click at [28, 138] on button "Enable" at bounding box center [36, 143] width 31 height 15
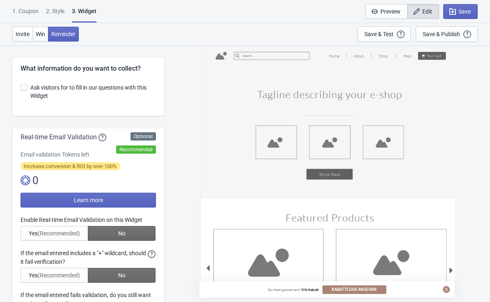
scroll to position [0, 0]
click at [456, 32] on div "Save & Publish" at bounding box center [441, 34] width 37 height 7
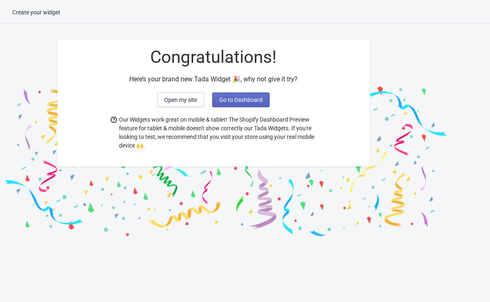
click at [198, 98] on button "Open my site" at bounding box center [180, 99] width 47 height 15
